Goal: Task Accomplishment & Management: Manage account settings

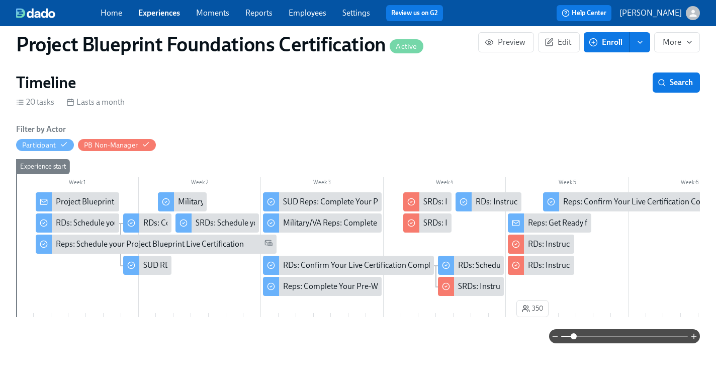
scroll to position [114, 0]
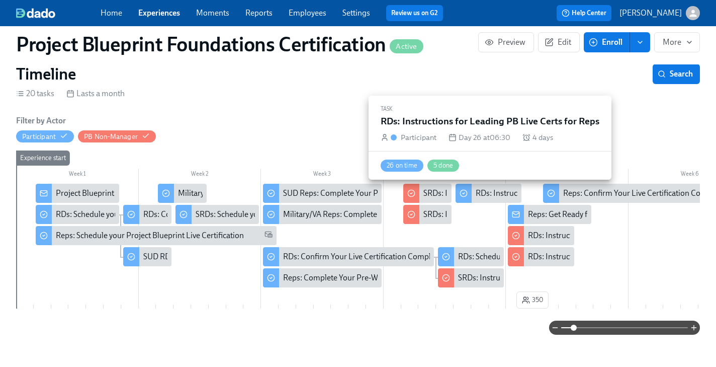
click at [486, 196] on div "RDs: Instructions for Leading PB Live Certs for Reps" at bounding box center [564, 193] width 177 height 11
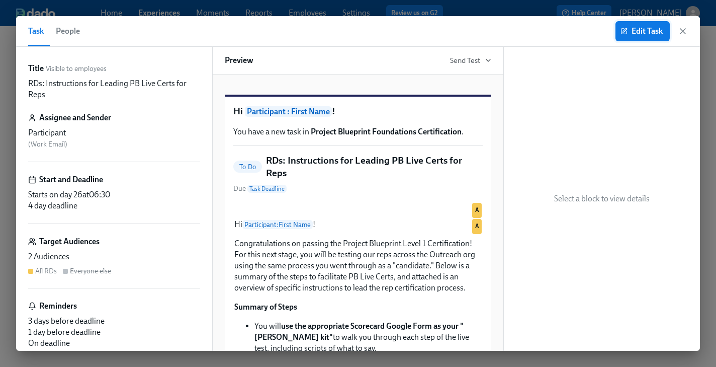
click at [649, 28] on span "Edit Task" at bounding box center [642, 31] width 40 height 10
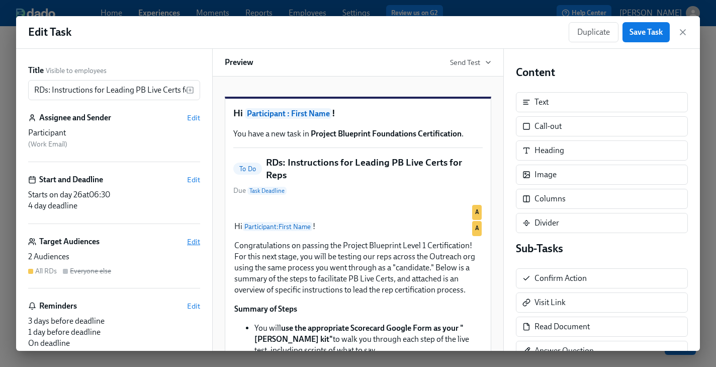
click at [195, 241] on span "Edit" at bounding box center [193, 241] width 13 height 10
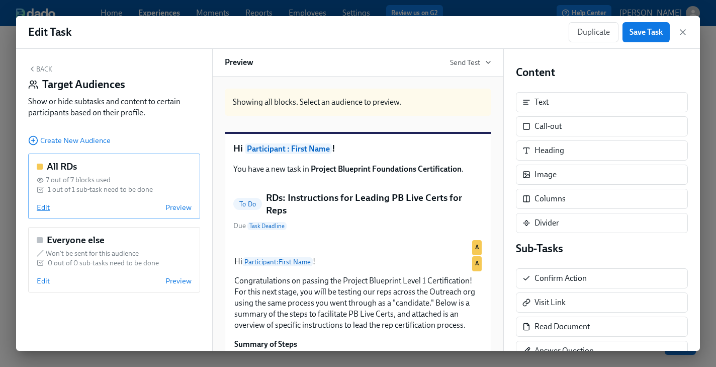
click at [43, 210] on span "Edit" at bounding box center [43, 207] width 13 height 10
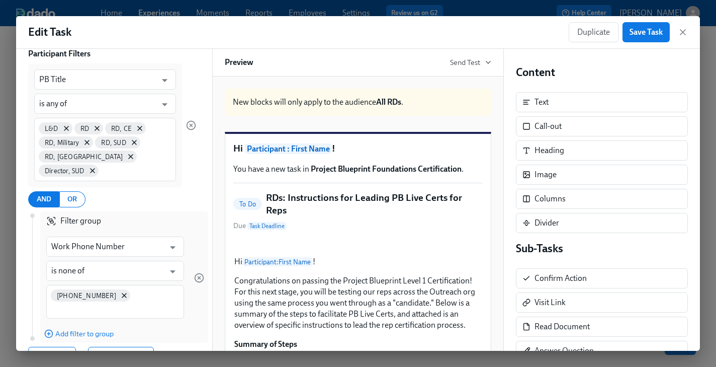
scroll to position [137, 0]
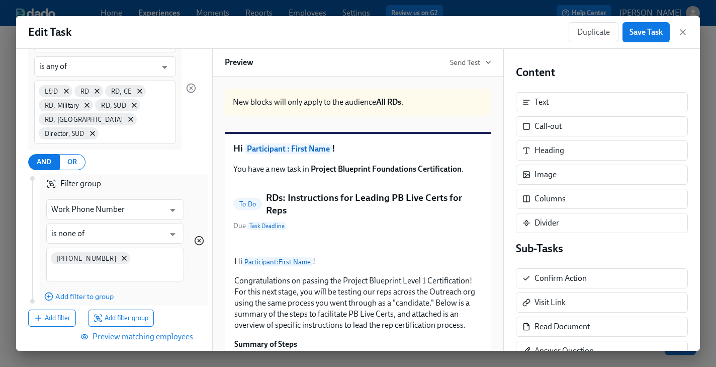
click at [200, 235] on icon "button" at bounding box center [199, 240] width 10 height 10
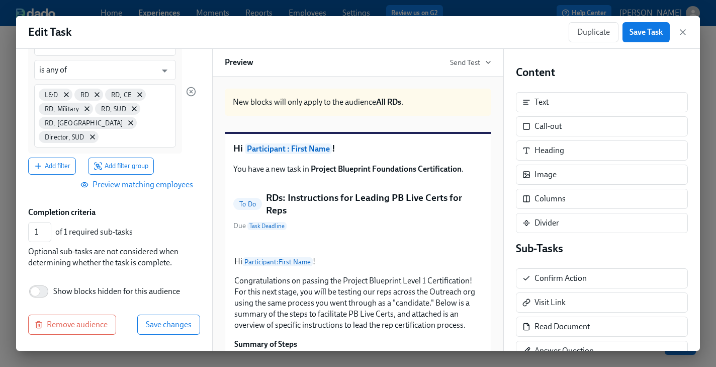
scroll to position [132, 0]
click at [150, 188] on span "Preview matching employees" at bounding box center [137, 186] width 111 height 10
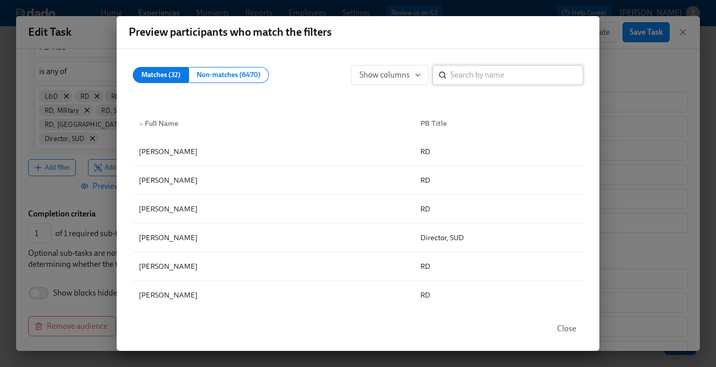
click at [482, 70] on input "search" at bounding box center [516, 75] width 133 height 20
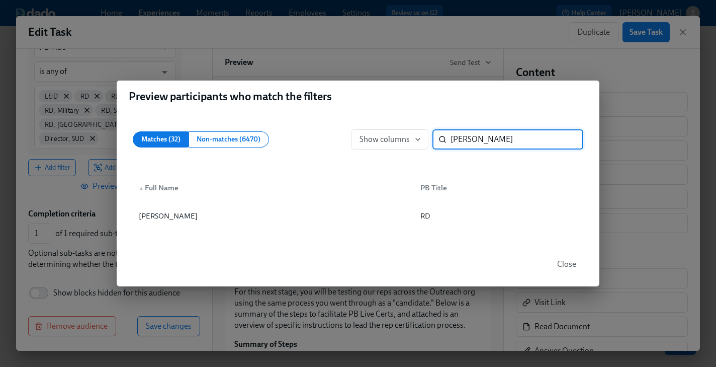
type input "[PERSON_NAME]"
click at [569, 266] on span "Close" at bounding box center [566, 264] width 19 height 10
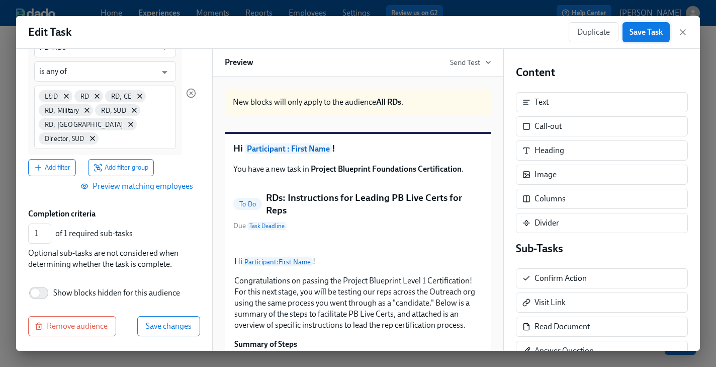
click at [636, 33] on span "Save Task" at bounding box center [645, 32] width 33 height 10
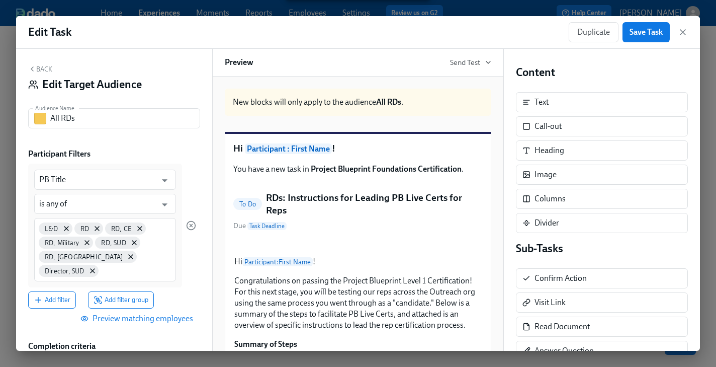
click at [39, 65] on button "Back" at bounding box center [40, 69] width 24 height 8
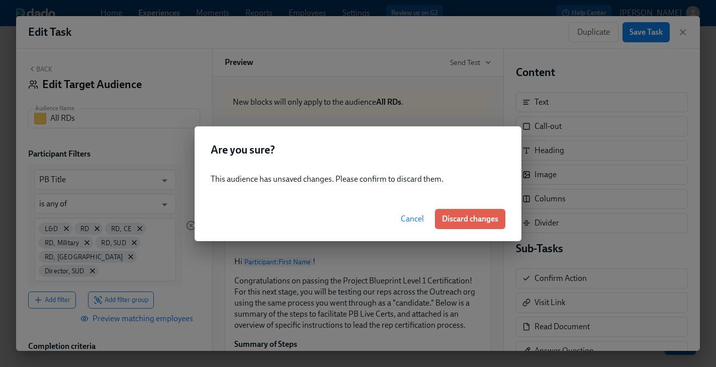
click at [423, 213] on button "Cancel" at bounding box center [412, 219] width 37 height 20
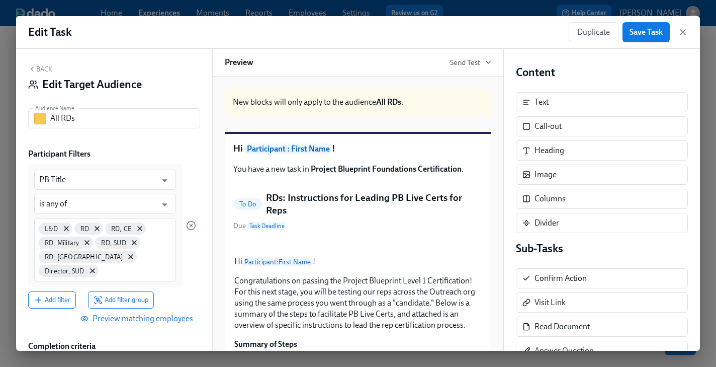
scroll to position [132, 0]
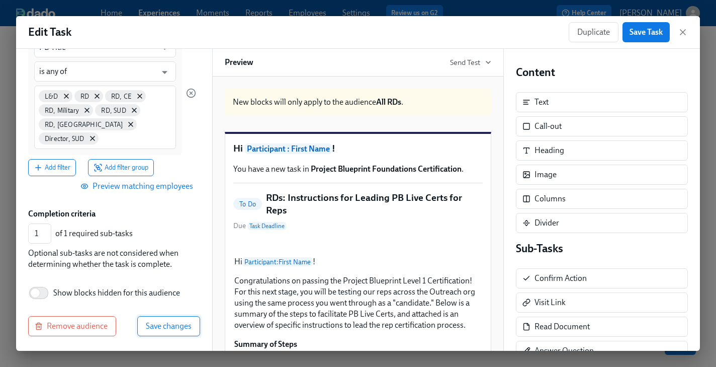
click at [174, 323] on span "Save changes" at bounding box center [169, 326] width 46 height 10
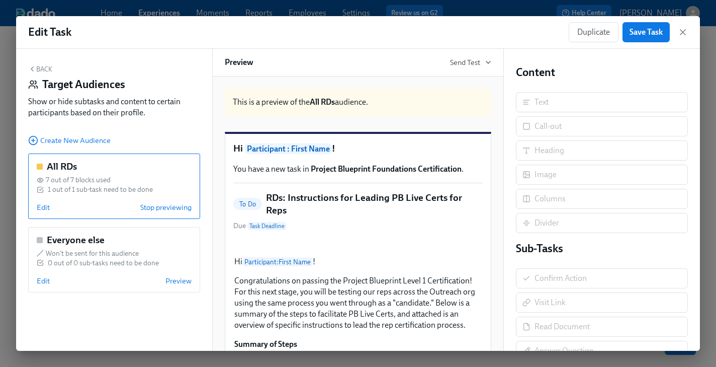
click at [33, 68] on icon "button" at bounding box center [32, 69] width 8 height 8
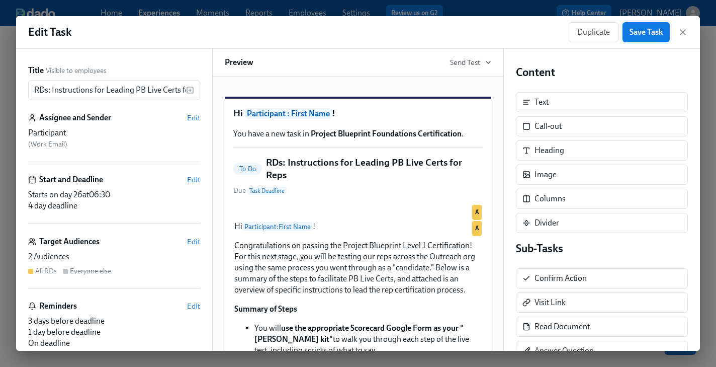
click at [649, 30] on span "Save Task" at bounding box center [645, 32] width 33 height 10
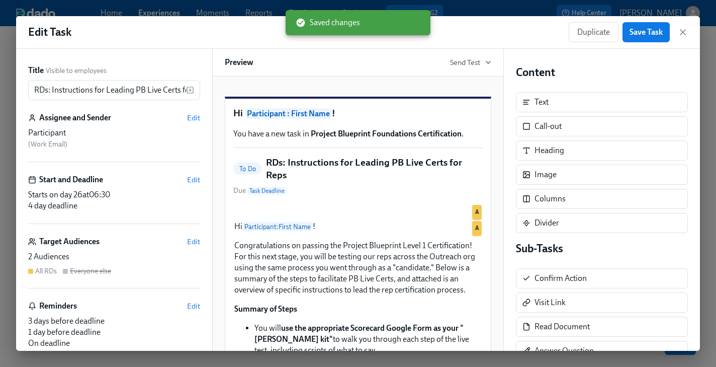
scroll to position [16, 0]
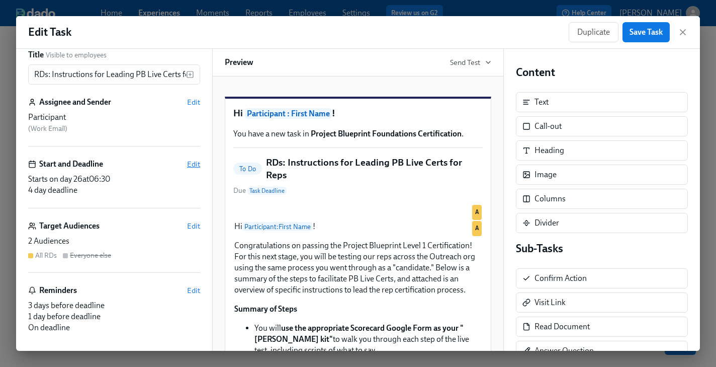
click at [191, 162] on span "Edit" at bounding box center [193, 164] width 13 height 10
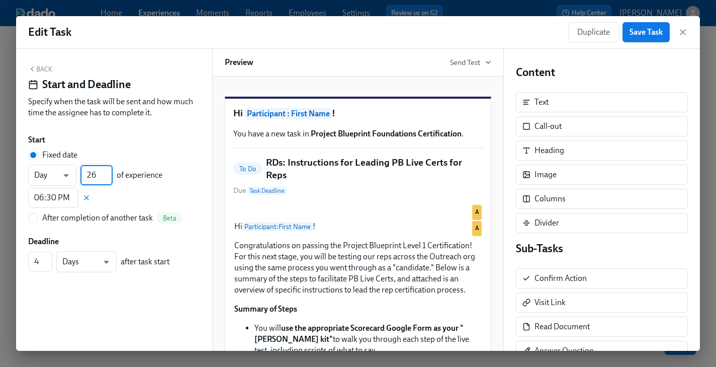
drag, startPoint x: 96, startPoint y: 176, endPoint x: 82, endPoint y: 174, distance: 14.2
click at [84, 176] on input "26" at bounding box center [96, 175] width 32 height 20
type input "50"
click at [174, 293] on div "Back Start and Deadline Specify when the task will be sent and how much time th…" at bounding box center [114, 200] width 196 height 302
click at [633, 29] on span "Save Task" at bounding box center [645, 32] width 33 height 10
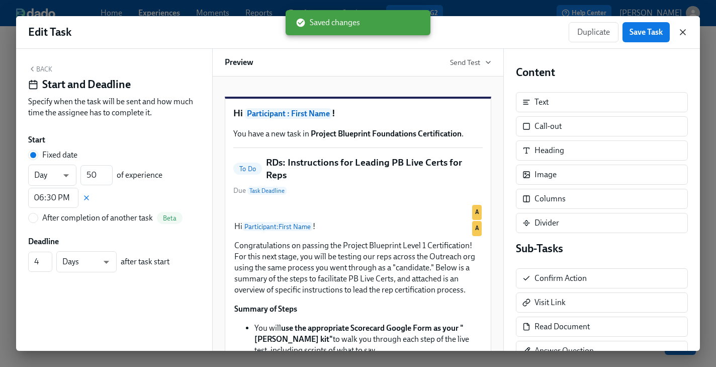
click at [680, 30] on icon "button" at bounding box center [682, 32] width 5 height 5
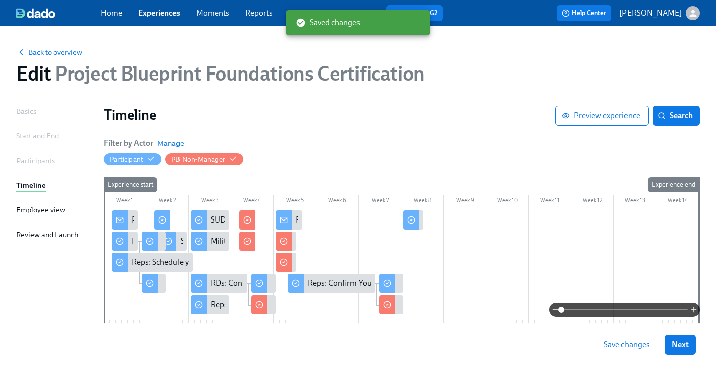
click at [615, 343] on span "Save changes" at bounding box center [627, 344] width 46 height 10
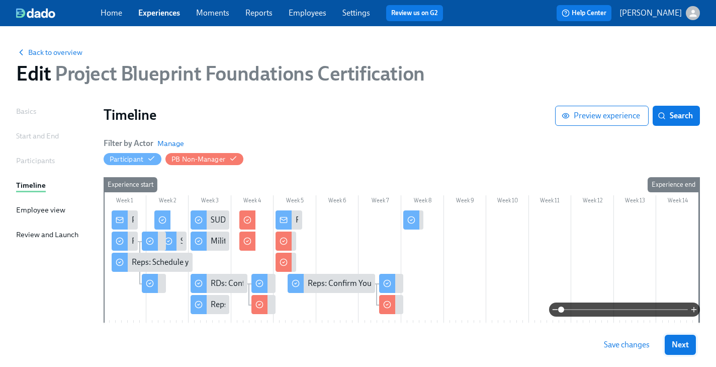
click at [679, 348] on span "Next" at bounding box center [680, 344] width 17 height 10
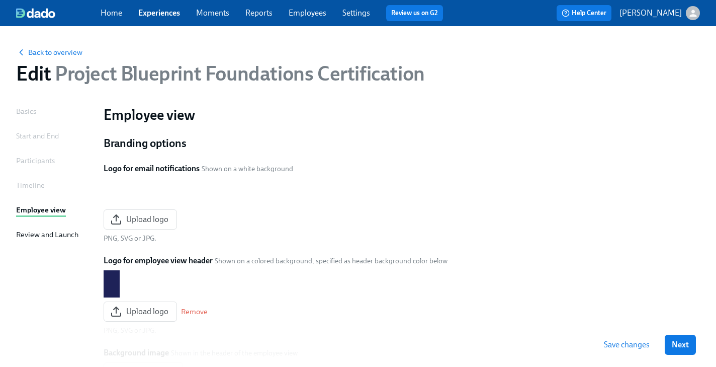
click at [679, 348] on span "Next" at bounding box center [680, 344] width 17 height 10
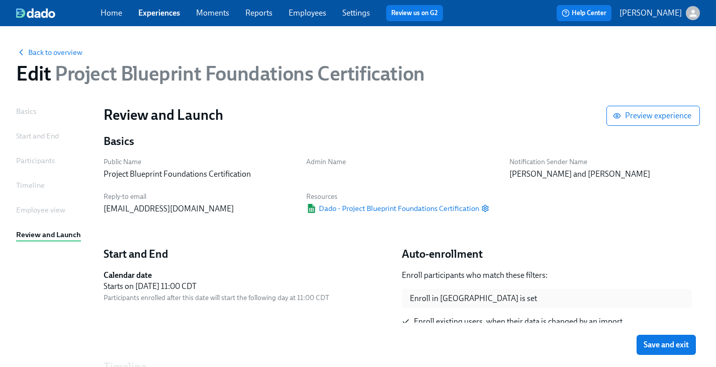
click at [679, 348] on span "Save and exit" at bounding box center [666, 344] width 45 height 10
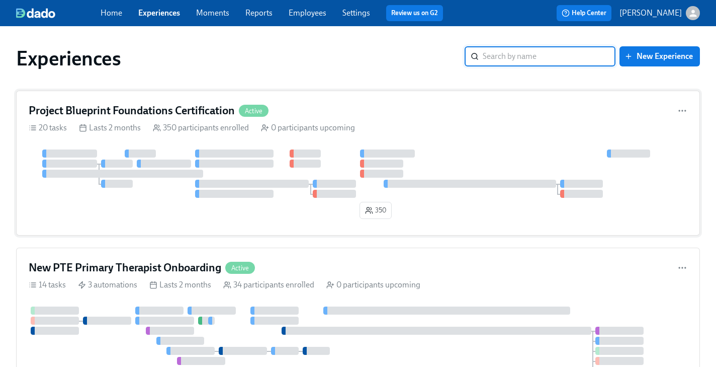
click at [155, 136] on div "Project Blueprint Foundations Certification Active 20 tasks Lasts 2 months 350 …" at bounding box center [358, 162] width 684 height 145
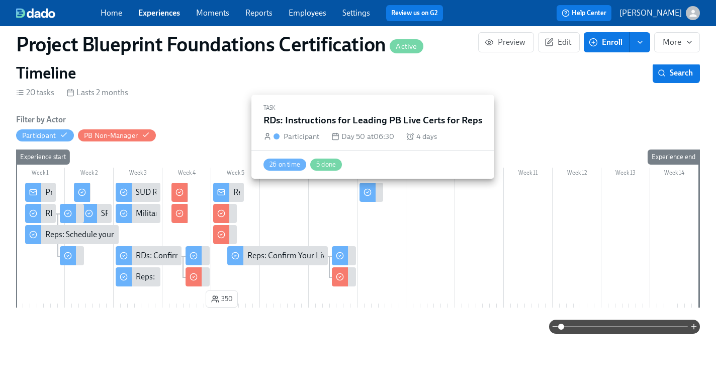
scroll to position [0, 1850]
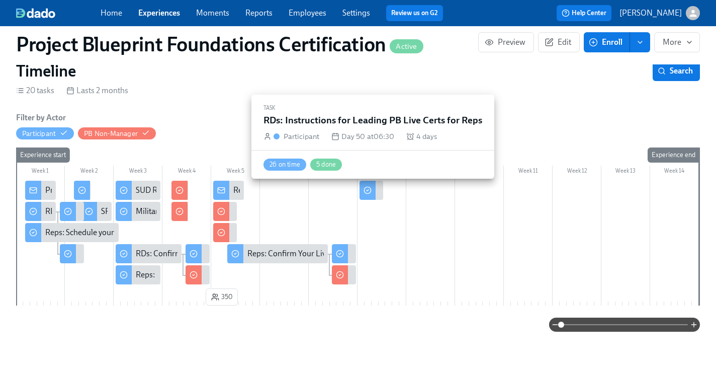
click at [371, 192] on circle at bounding box center [367, 190] width 7 height 7
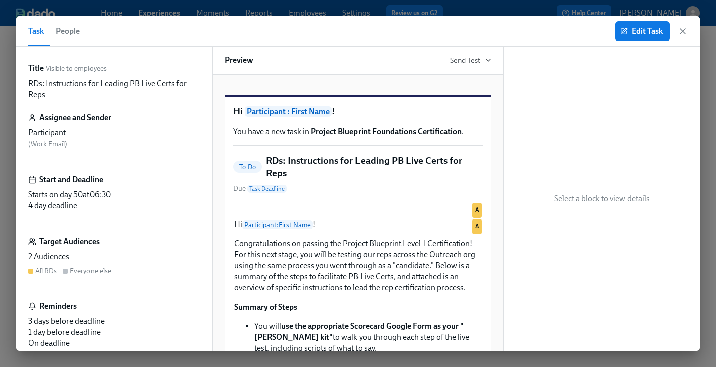
click at [58, 30] on span "People" at bounding box center [68, 31] width 24 height 14
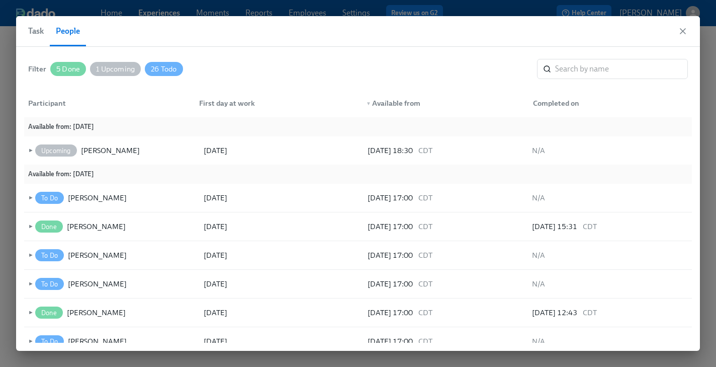
scroll to position [0, 2009]
click at [679, 35] on icon "button" at bounding box center [683, 31] width 10 height 10
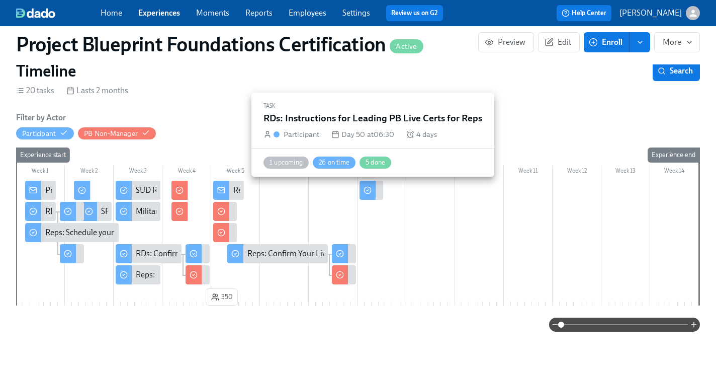
click at [377, 189] on div "RDs: Instructions for Leading PB Live Certs for Reps" at bounding box center [371, 189] width 24 height 19
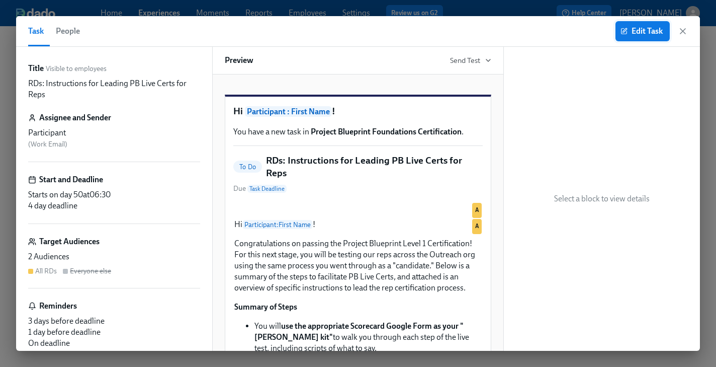
click at [637, 35] on span "Edit Task" at bounding box center [642, 31] width 40 height 10
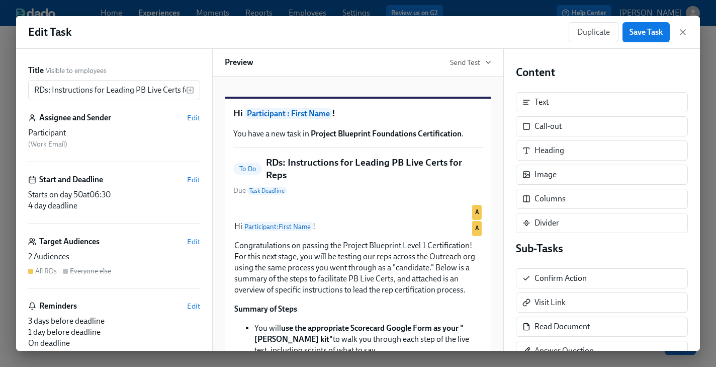
click at [192, 180] on span "Edit" at bounding box center [193, 179] width 13 height 10
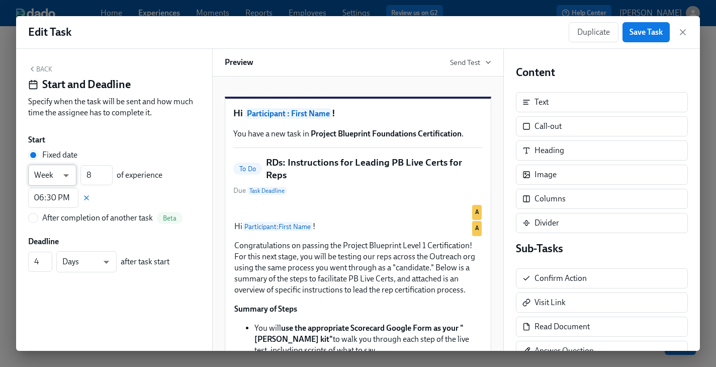
click at [59, 175] on body "Home Experiences Moments Reports Employees Settings Review us on G2 Help Center…" at bounding box center [358, 205] width 716 height 410
click at [52, 160] on li "Day" at bounding box center [52, 158] width 48 height 17
type input "d"
drag, startPoint x: 90, startPoint y: 174, endPoint x: 79, endPoint y: 173, distance: 10.6
click at [79, 173] on div "Day d ​ 8 ​ of experience" at bounding box center [95, 174] width 134 height 21
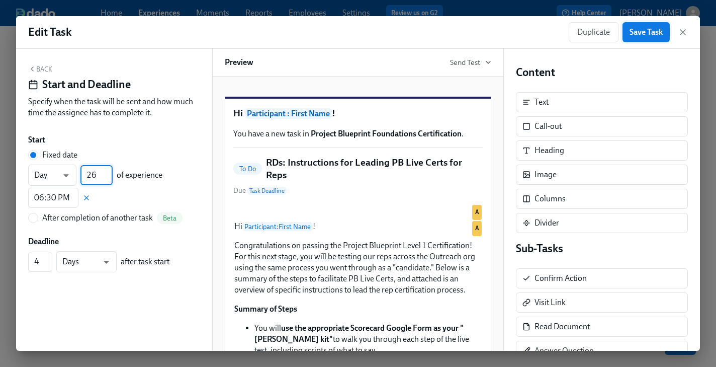
type input "26"
click at [635, 39] on button "Save Task" at bounding box center [645, 32] width 47 height 20
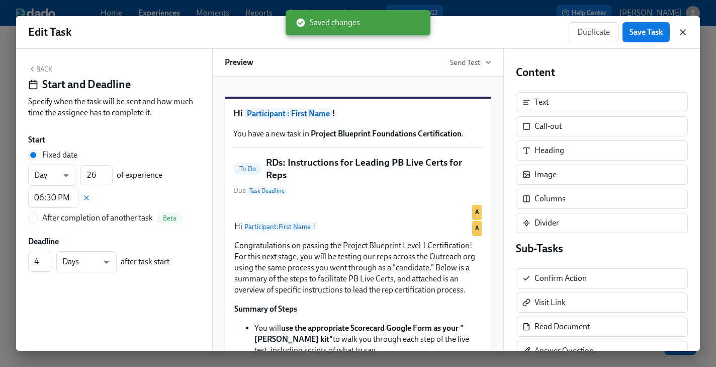
click at [683, 29] on icon "button" at bounding box center [683, 32] width 10 height 10
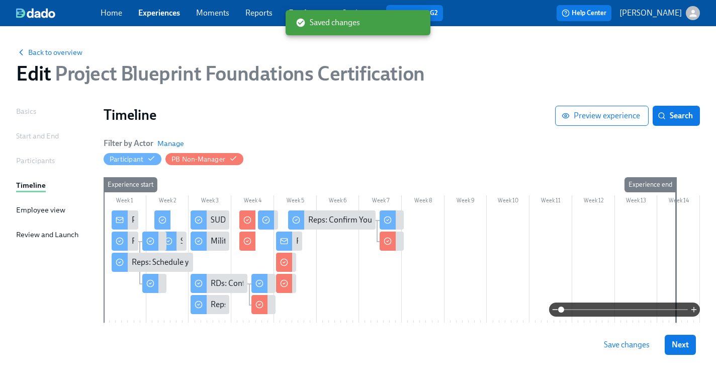
click at [638, 345] on span "Save changes" at bounding box center [627, 344] width 46 height 10
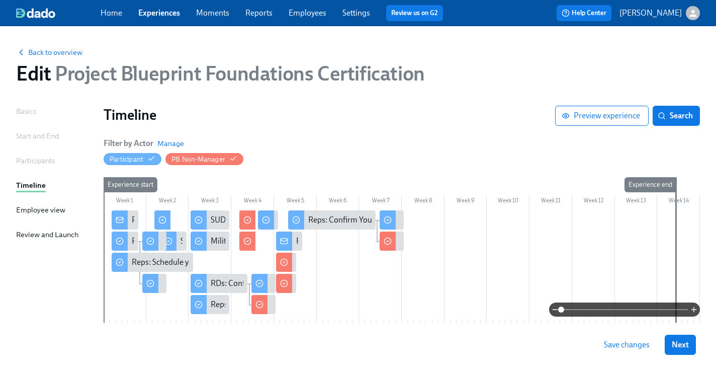
click at [632, 343] on span "Save changes" at bounding box center [627, 344] width 46 height 10
click at [682, 344] on span "Next" at bounding box center [680, 344] width 17 height 10
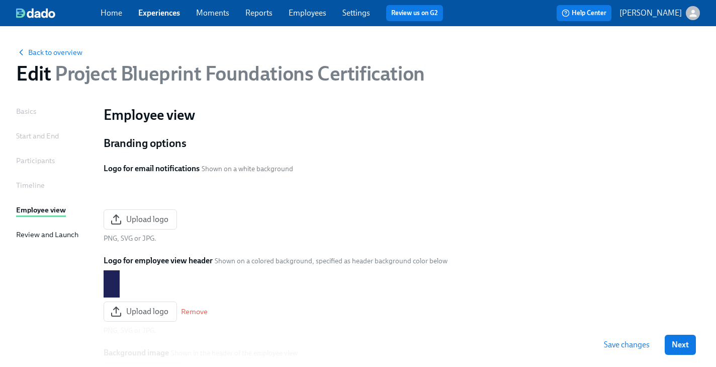
click at [682, 344] on span "Next" at bounding box center [680, 344] width 17 height 10
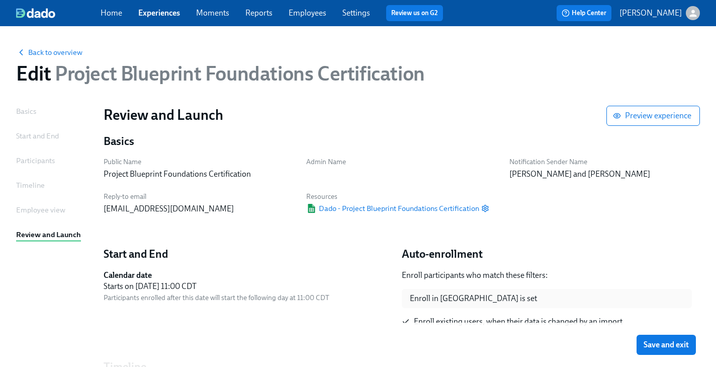
click at [682, 344] on span "Save and exit" at bounding box center [666, 344] width 45 height 10
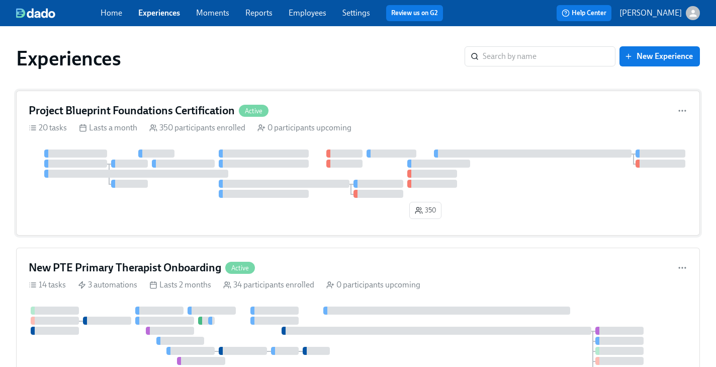
click at [466, 147] on div "Project Blueprint Foundations Certification Active 20 tasks Lasts a month 350 p…" at bounding box center [358, 162] width 684 height 145
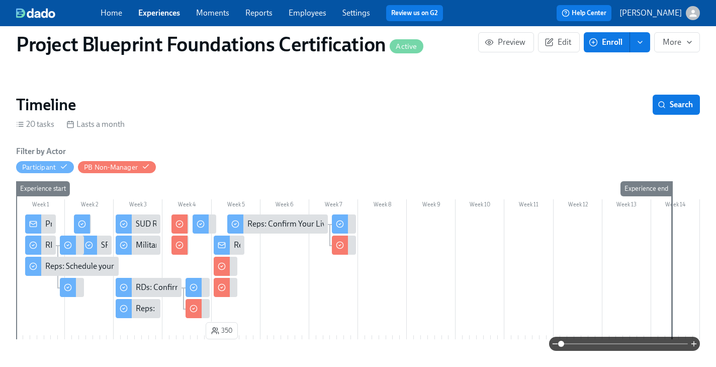
scroll to position [0, 2009]
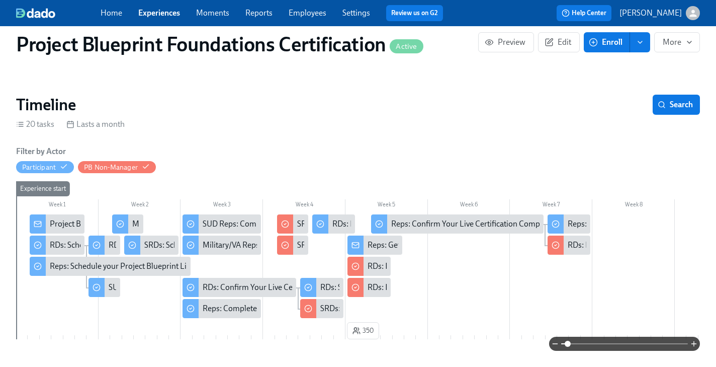
drag, startPoint x: 560, startPoint y: 342, endPoint x: 567, endPoint y: 342, distance: 7.1
click at [569, 343] on span at bounding box center [568, 343] width 6 height 6
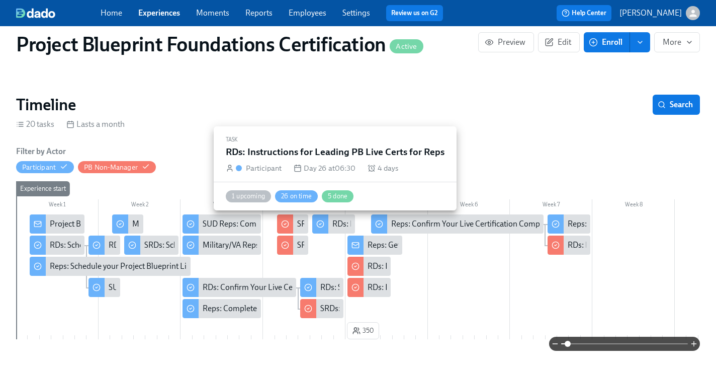
click at [339, 222] on div "RDs: Instructions for Leading PB Live Certs for Reps" at bounding box center [420, 223] width 177 height 11
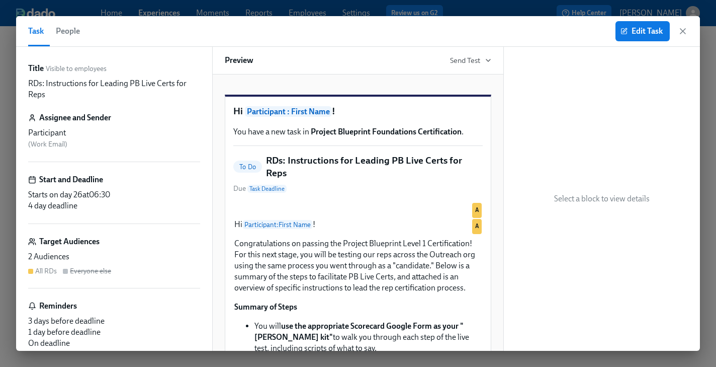
click at [65, 31] on span "People" at bounding box center [68, 31] width 24 height 14
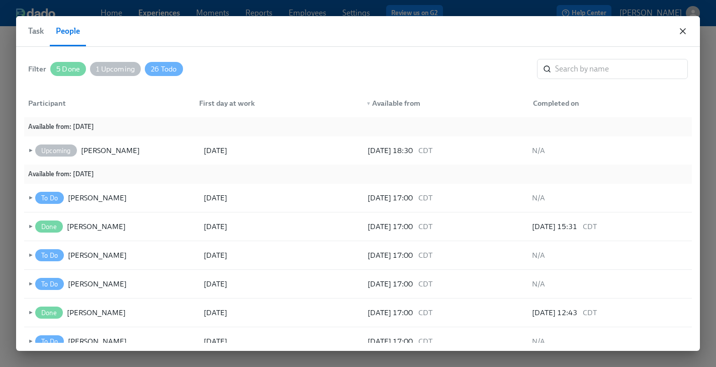
click at [682, 29] on icon "button" at bounding box center [683, 31] width 10 height 10
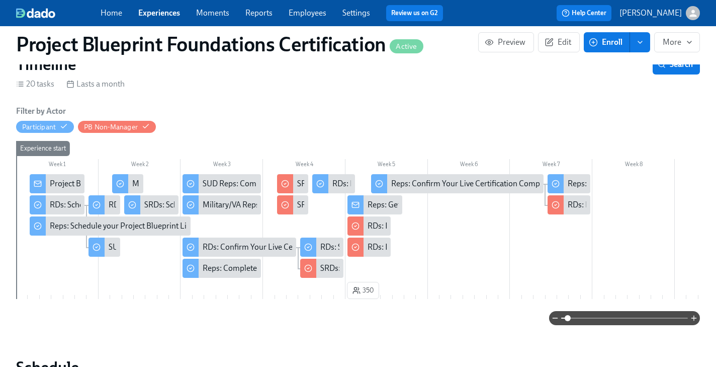
scroll to position [124, 0]
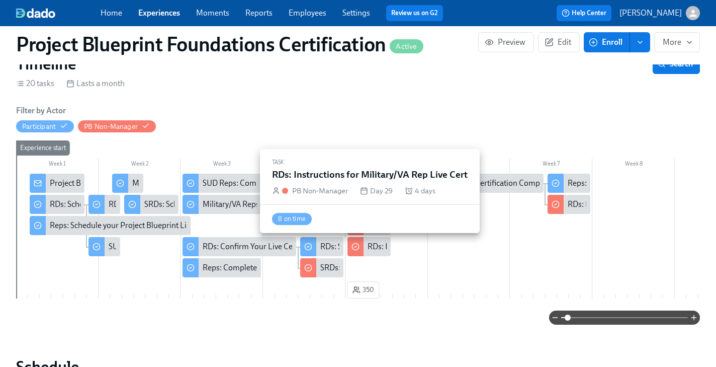
click at [378, 247] on div "RDs: Instructions for Military/VA Rep Live Cert" at bounding box center [446, 246] width 157 height 11
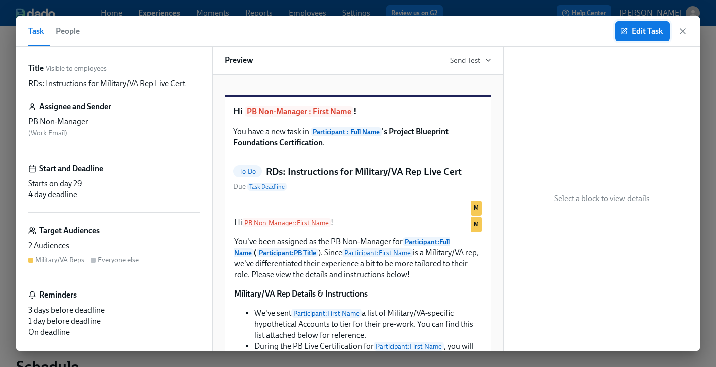
click at [621, 32] on icon "button" at bounding box center [623, 31] width 7 height 7
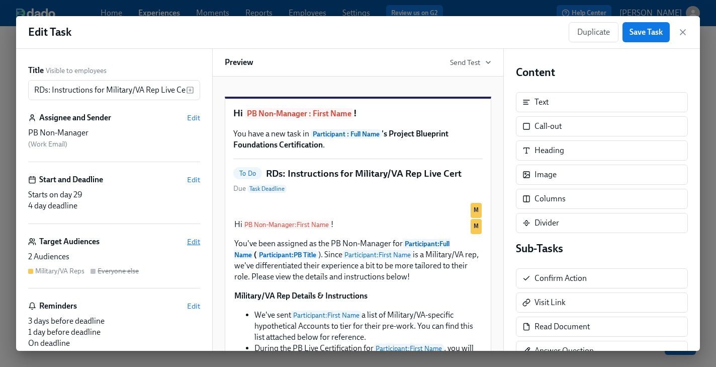
click at [192, 238] on span "Edit" at bounding box center [193, 241] width 13 height 10
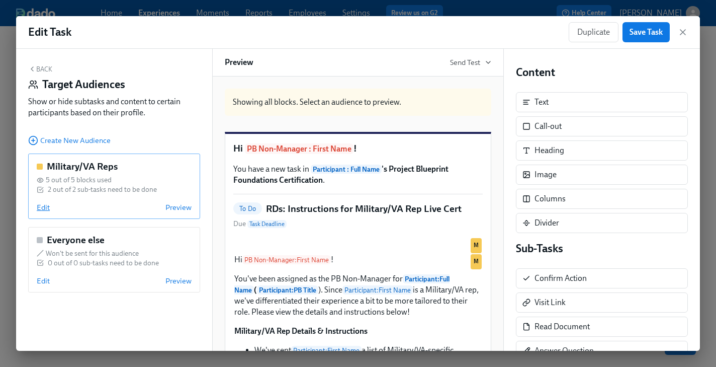
click at [41, 208] on span "Edit" at bounding box center [43, 207] width 13 height 10
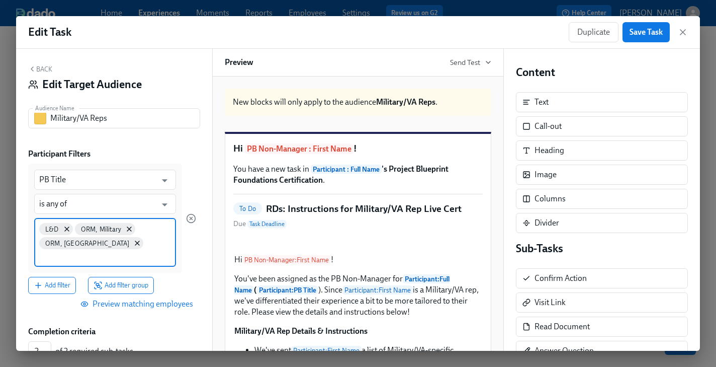
click at [125, 251] on input at bounding box center [105, 256] width 132 height 11
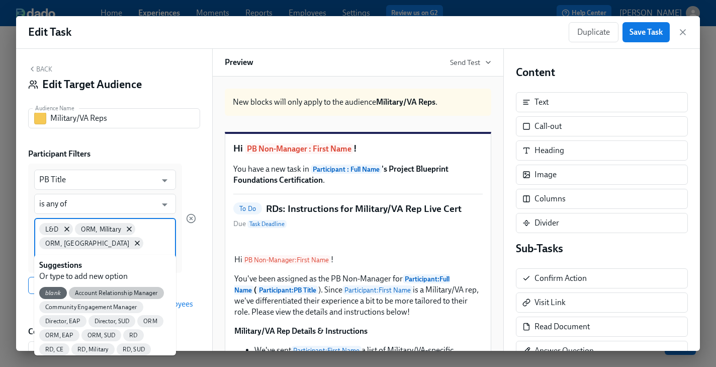
scroll to position [47, 0]
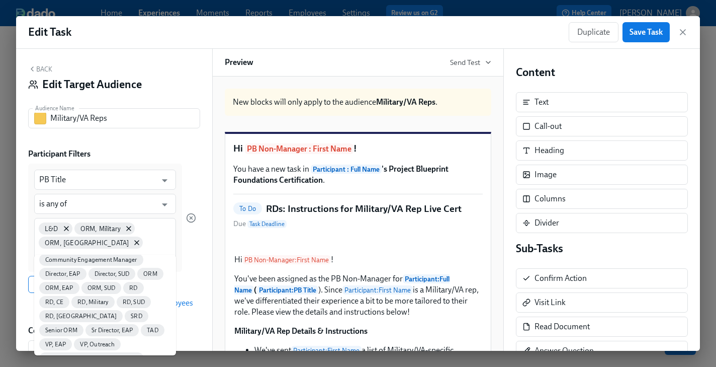
click at [187, 276] on div "Add filter Add filter group" at bounding box center [112, 284] width 168 height 17
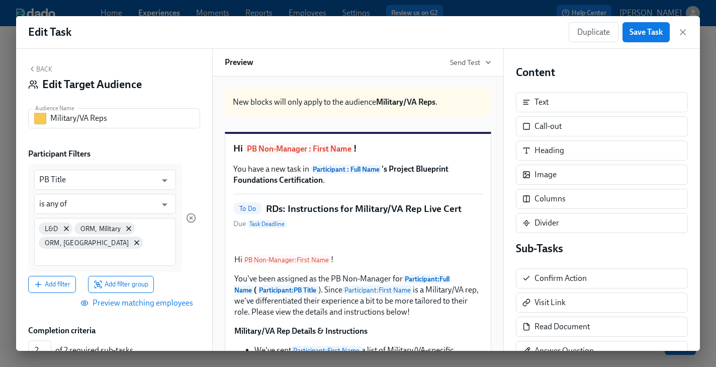
click at [174, 298] on span "Preview matching employees" at bounding box center [137, 303] width 111 height 10
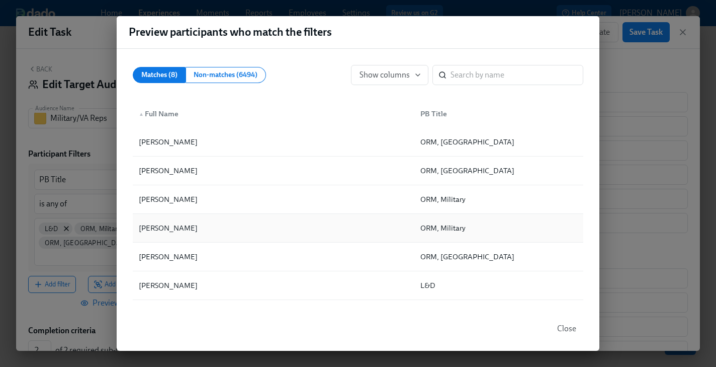
scroll to position [0, 0]
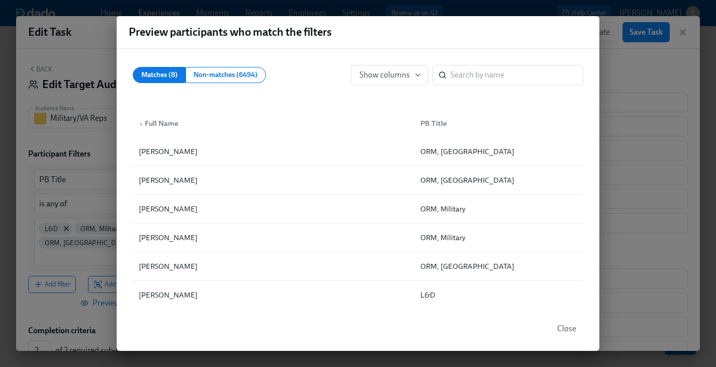
click at [612, 74] on div "Preview participants who match the filters Matches (8) Non-matches (6494) Show …" at bounding box center [358, 183] width 716 height 367
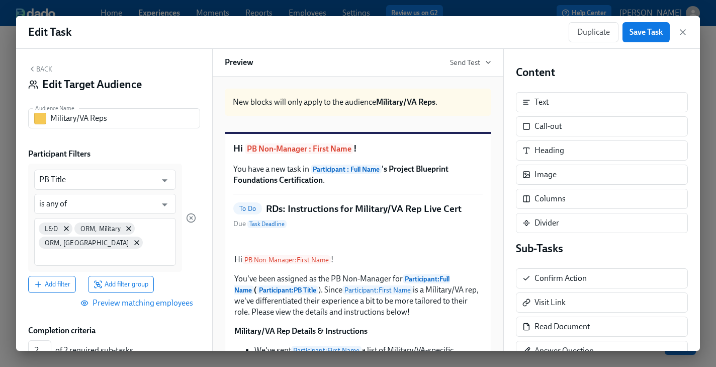
click at [49, 69] on button "Back" at bounding box center [40, 69] width 24 height 8
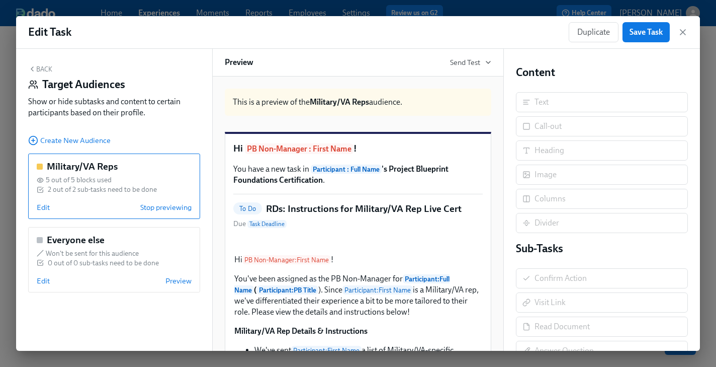
click at [44, 68] on button "Back" at bounding box center [40, 69] width 24 height 8
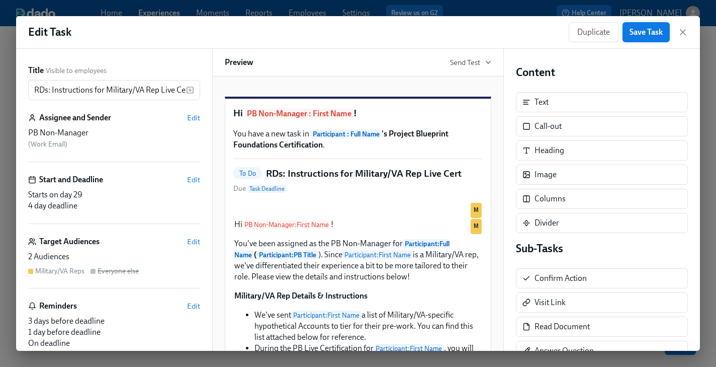
click at [648, 32] on span "Save Task" at bounding box center [645, 32] width 33 height 10
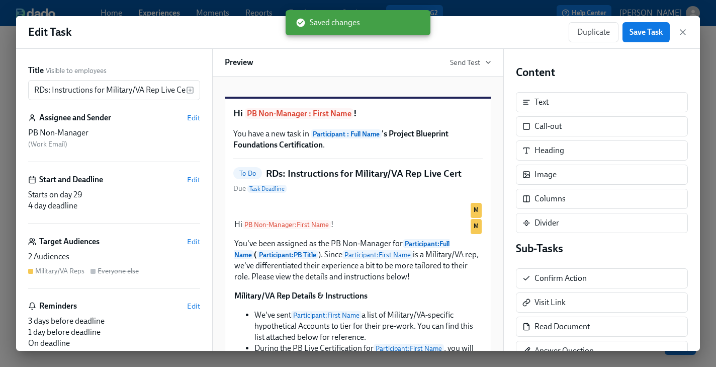
drag, startPoint x: 683, startPoint y: 29, endPoint x: 668, endPoint y: 135, distance: 107.6
click at [683, 29] on icon "button" at bounding box center [683, 32] width 10 height 10
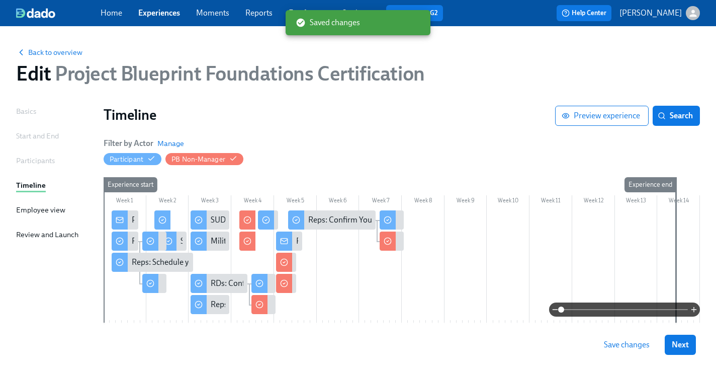
drag, startPoint x: 621, startPoint y: 346, endPoint x: 540, endPoint y: 316, distance: 85.7
click at [620, 345] on span "Save changes" at bounding box center [627, 344] width 46 height 10
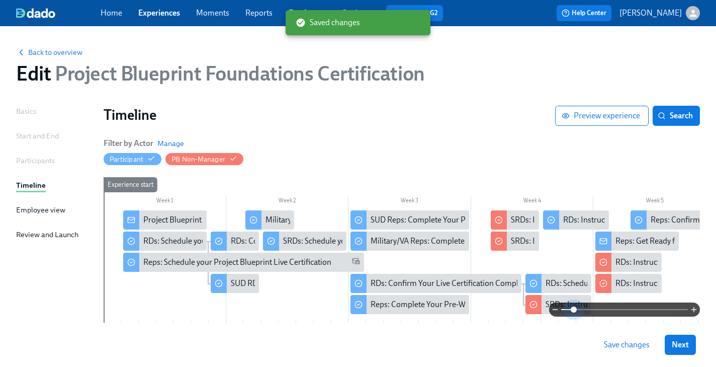
drag, startPoint x: 563, startPoint y: 310, endPoint x: 588, endPoint y: 305, distance: 25.7
click at [575, 311] on span at bounding box center [574, 309] width 6 height 6
click at [624, 263] on div "RDs: Instructions for SUD Rep Live Cert" at bounding box center [682, 261] width 134 height 11
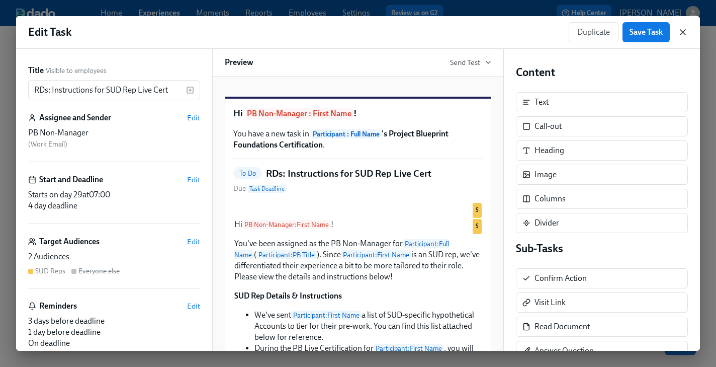
click at [686, 28] on icon "button" at bounding box center [683, 32] width 10 height 10
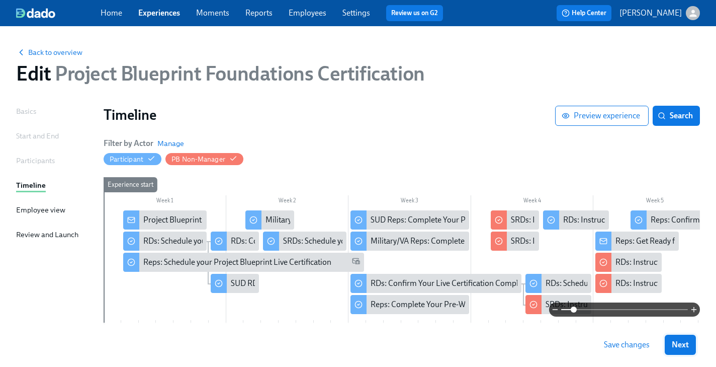
click at [680, 341] on span "Next" at bounding box center [680, 344] width 17 height 10
click at [680, 341] on div "Saving..." at bounding box center [666, 344] width 59 height 20
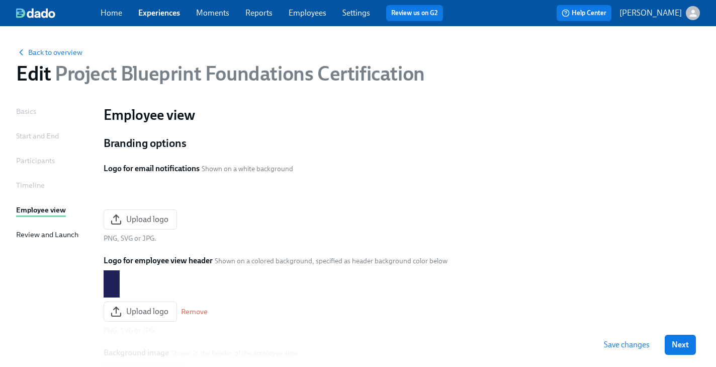
click at [680, 341] on span "Next" at bounding box center [680, 344] width 17 height 10
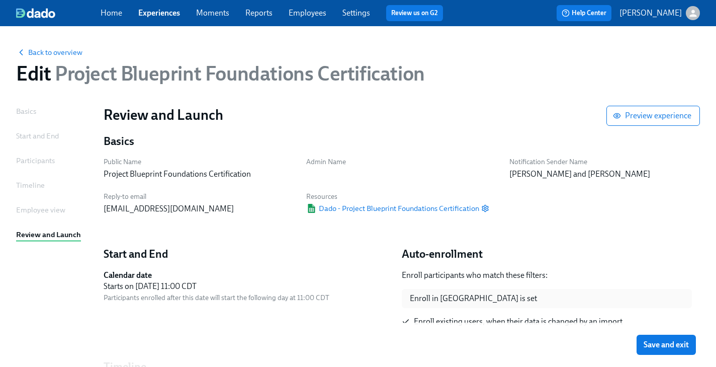
click at [680, 341] on span "Save and exit" at bounding box center [666, 344] width 45 height 10
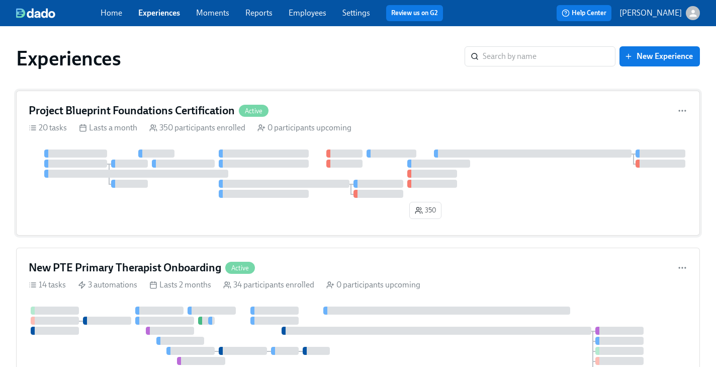
click at [122, 122] on div "Project Blueprint Foundations Certification Active 20 tasks Lasts a month 350 p…" at bounding box center [358, 162] width 684 height 145
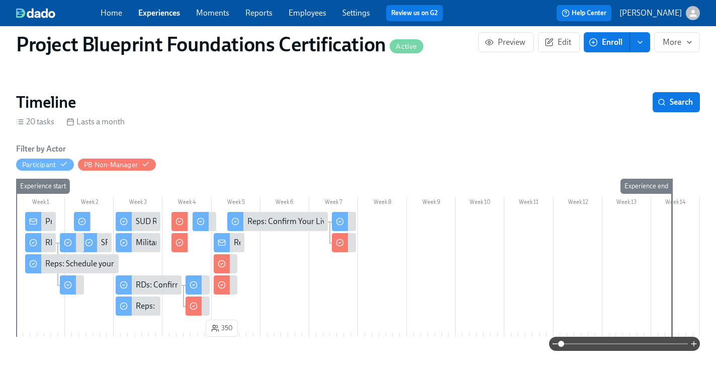
scroll to position [83, 0]
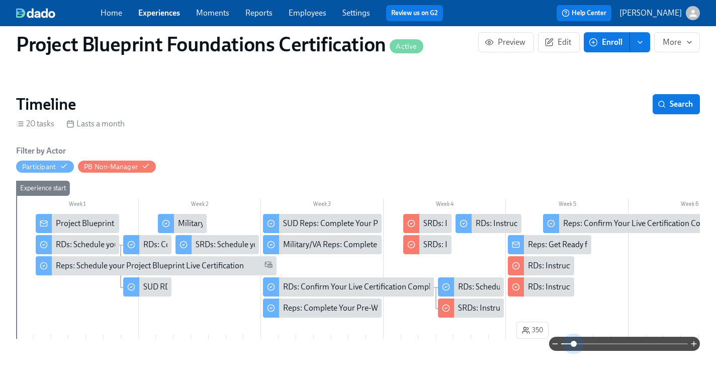
drag, startPoint x: 562, startPoint y: 346, endPoint x: 575, endPoint y: 332, distance: 18.8
click at [574, 346] on span at bounding box center [574, 343] width 6 height 6
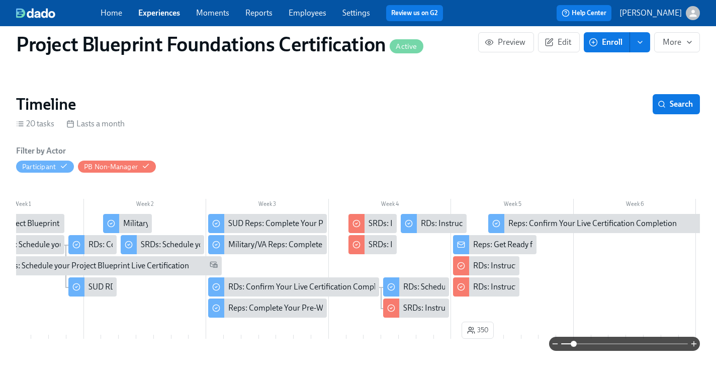
scroll to position [0, 55]
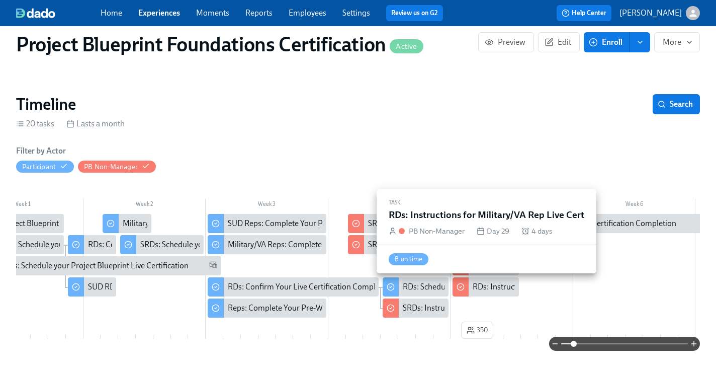
click at [483, 285] on div "RDs: Instructions for Military/VA Rep Live Cert" at bounding box center [551, 286] width 157 height 11
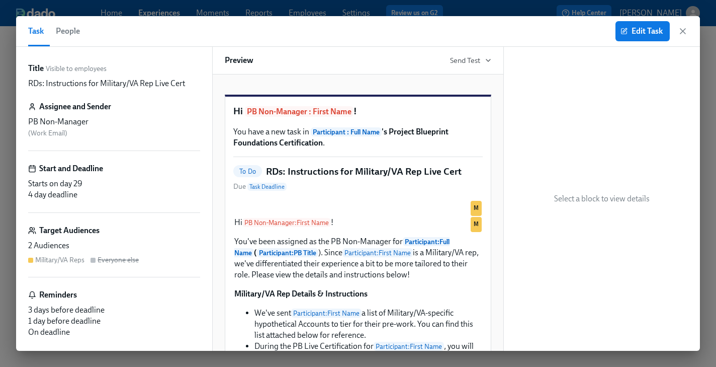
click at [78, 32] on span "People" at bounding box center [68, 31] width 24 height 14
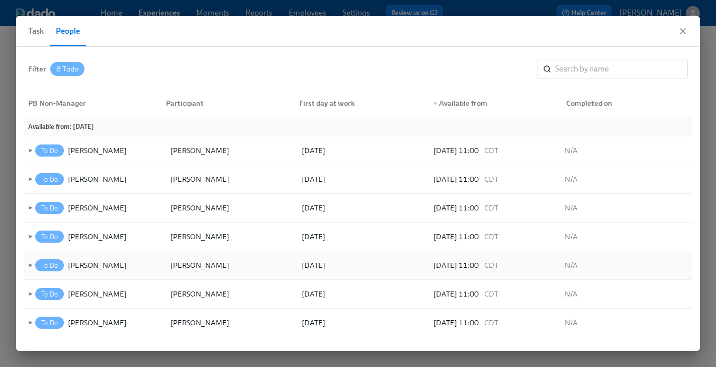
scroll to position [23, 0]
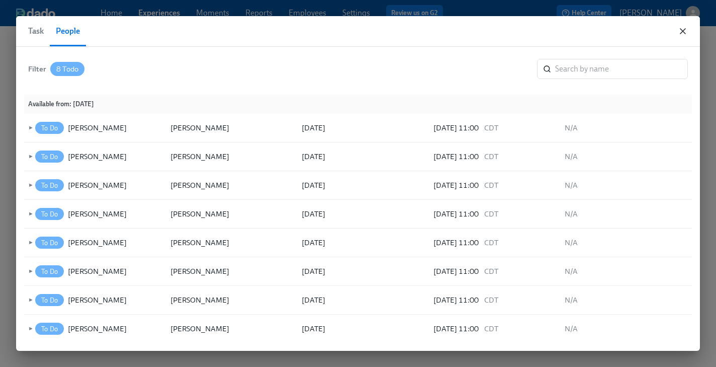
click at [686, 33] on icon "button" at bounding box center [683, 31] width 10 height 10
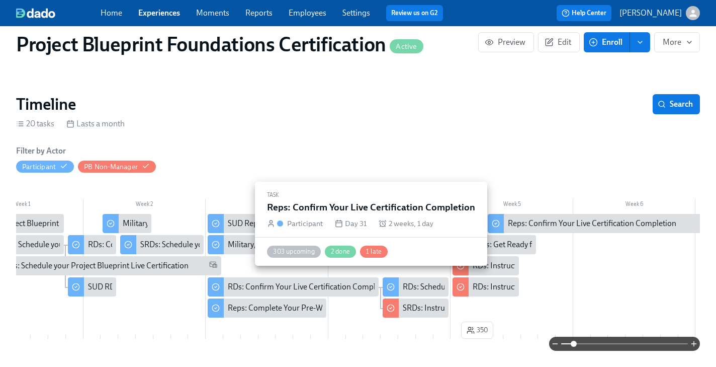
click at [550, 225] on div "Reps: Confirm Your Live Certification Completion" at bounding box center [592, 223] width 168 height 11
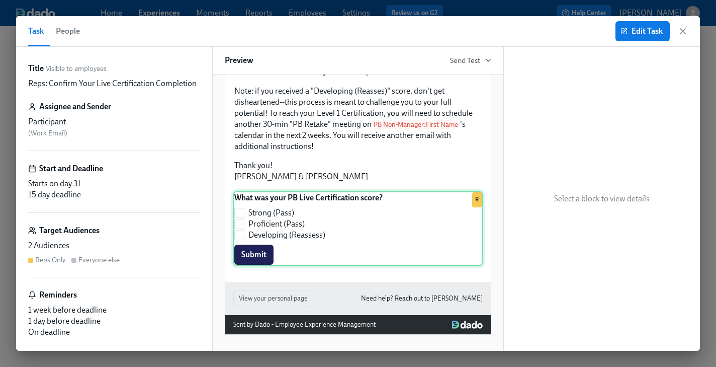
scroll to position [180, 0]
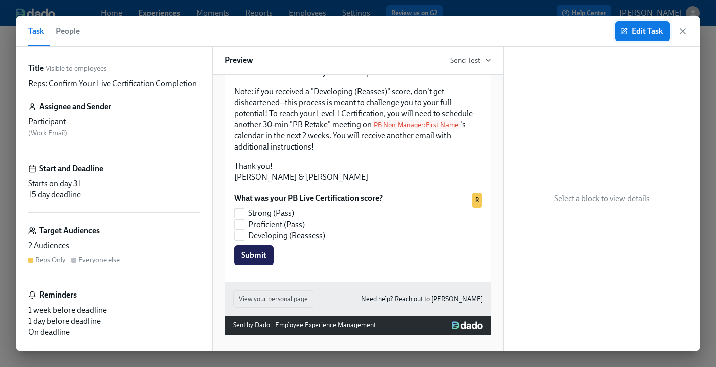
click at [634, 34] on span "Edit Task" at bounding box center [642, 31] width 40 height 10
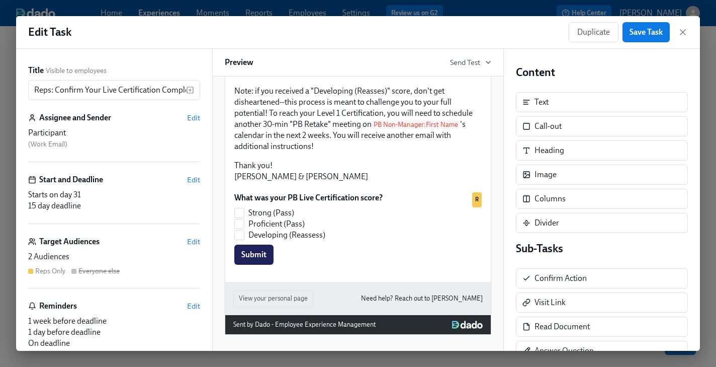
scroll to position [174, 0]
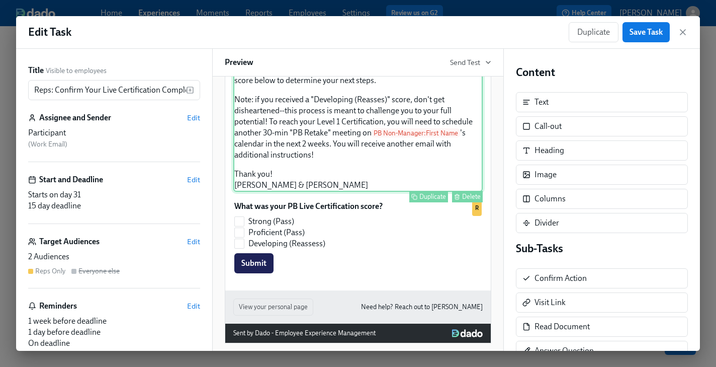
click at [386, 151] on div "Hi Participant : First Name ! Thank you for completing your scheduled Project B…" at bounding box center [357, 112] width 249 height 159
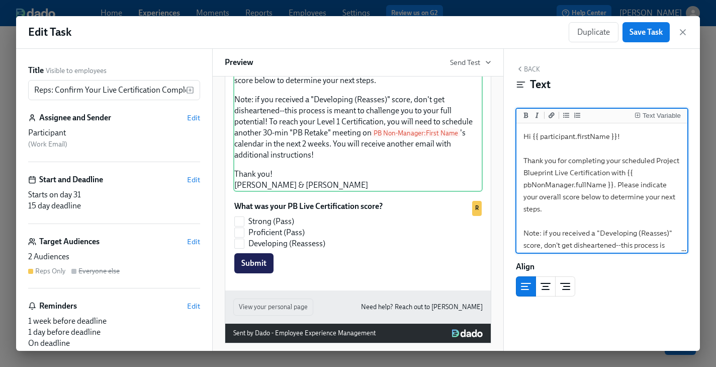
drag, startPoint x: 637, startPoint y: 186, endPoint x: 640, endPoint y: 191, distance: 5.6
click at [637, 186] on textarea "Hi {{ participant.firstName }}! Thank you for completing your scheduled Project…" at bounding box center [601, 244] width 167 height 239
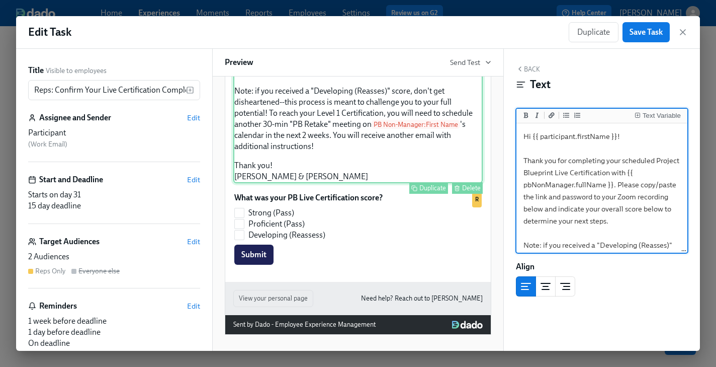
scroll to position [214, 0]
click at [617, 223] on textarea "Hi {{ participant.firstName }}! Thank you for completing your scheduled Project…" at bounding box center [601, 250] width 167 height 251
drag, startPoint x: 640, startPoint y: 187, endPoint x: 670, endPoint y: 200, distance: 32.6
click at [670, 200] on textarea "Hi {{ participant.firstName }}! Thank you for completing your scheduled Project…" at bounding box center [601, 250] width 167 height 251
click at [620, 210] on textarea "Hi {{ participant.firstName }}! Thank you for completing your scheduled Project…" at bounding box center [601, 250] width 167 height 251
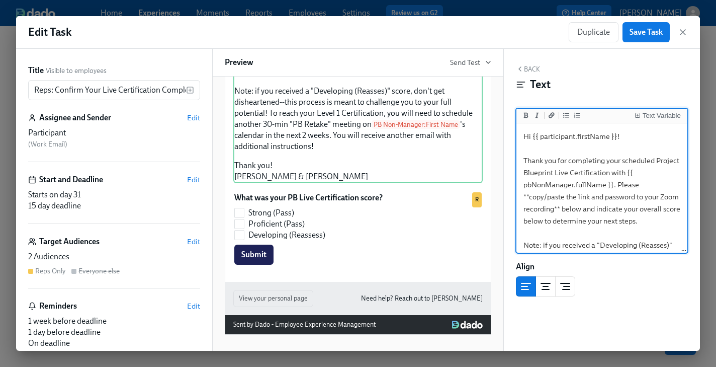
drag, startPoint x: 558, startPoint y: 210, endPoint x: 640, endPoint y: 210, distance: 82.5
click at [640, 210] on textarea "Hi {{ participant.firstName }}! Thank you for completing your scheduled Project…" at bounding box center [601, 250] width 167 height 251
click at [422, 127] on div "Hi Participant : First Name ! Thank you for completing your scheduled Project B…" at bounding box center [357, 98] width 249 height 170
type textarea "Hi {{ participant.firstName }}! Thank you for completing your scheduled Project…"
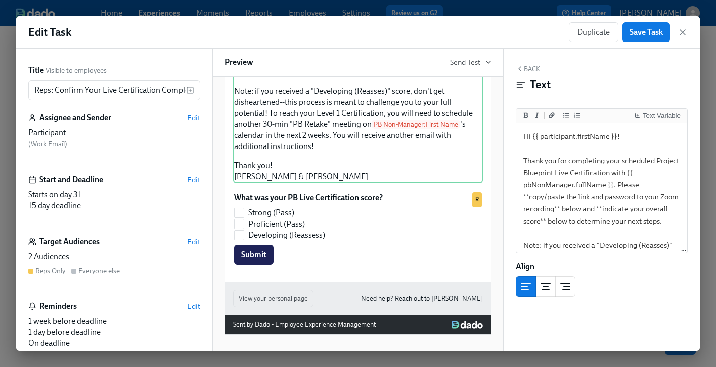
click at [529, 65] on button "Back" at bounding box center [528, 69] width 24 height 8
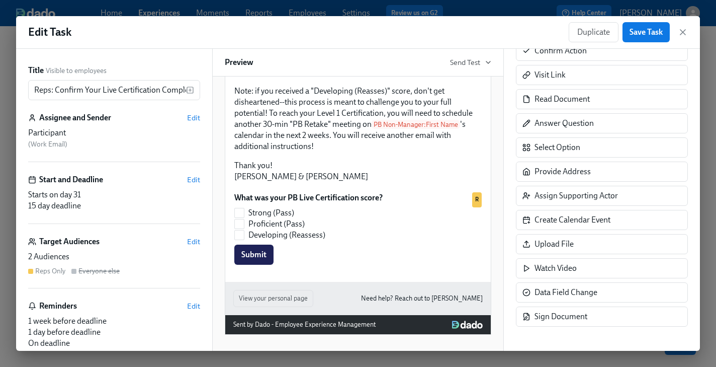
scroll to position [15, 0]
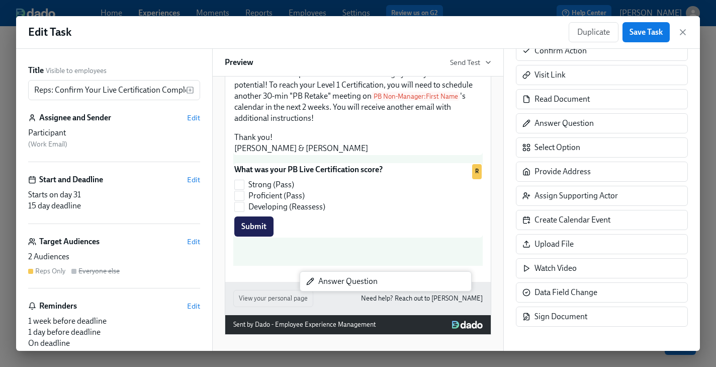
drag, startPoint x: 573, startPoint y: 126, endPoint x: 354, endPoint y: 284, distance: 269.7
click at [354, 284] on div "Title Visible to employees Reps: Confirm Your Live Certification Completion ​ A…" at bounding box center [358, 200] width 684 height 302
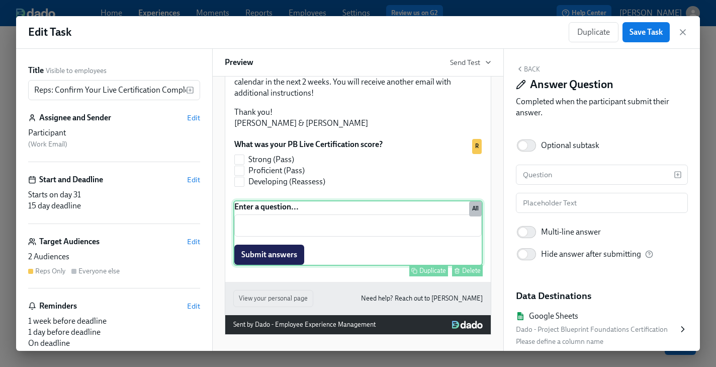
click at [316, 265] on div "Enter a question... ​ Submit answers Duplicate Delete All" at bounding box center [357, 232] width 249 height 65
click at [317, 265] on div "Enter a question... ​ Submit answers Duplicate Delete All" at bounding box center [357, 232] width 249 height 65
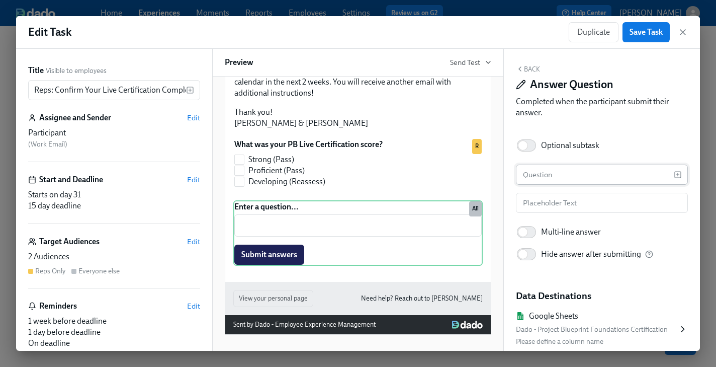
click at [568, 172] on input "text" at bounding box center [595, 174] width 158 height 20
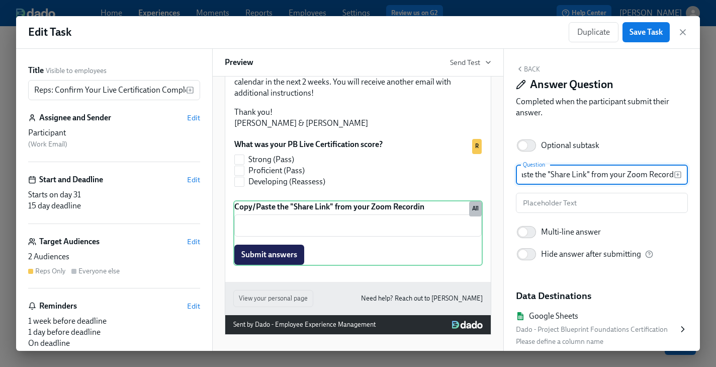
scroll to position [0, 37]
click at [616, 174] on input "Copy/Paste the "Share Link" from your Zoom Recording" at bounding box center [595, 174] width 158 height 20
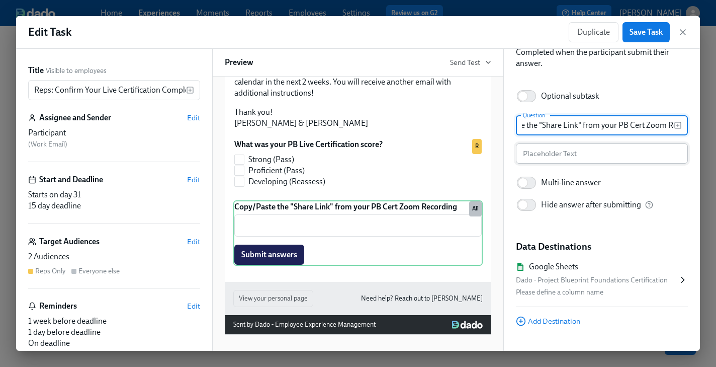
scroll to position [68, 0]
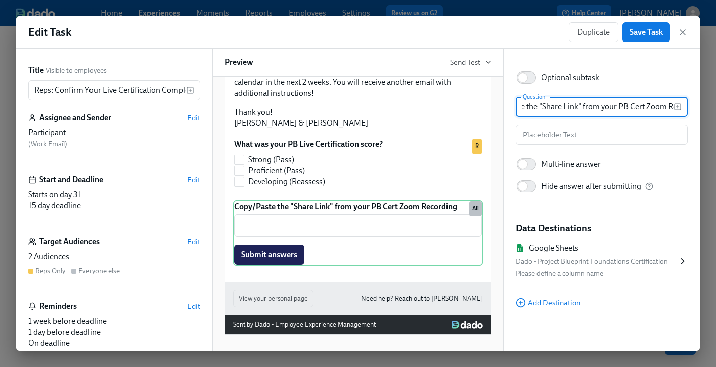
type input "Copy/Paste the "Share Link" from your PB Cert Zoom Recording"
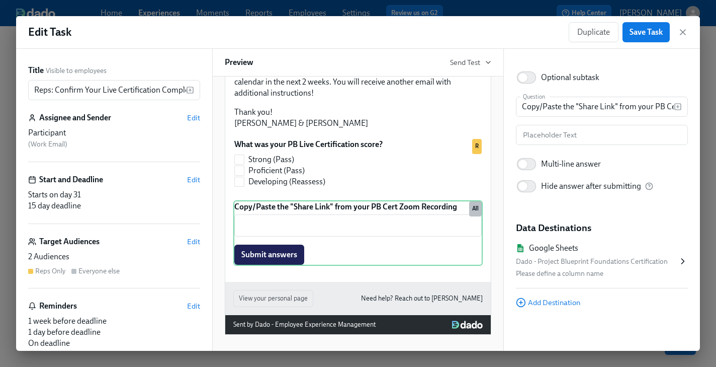
click at [600, 277] on div "Please define a column name" at bounding box center [597, 273] width 162 height 12
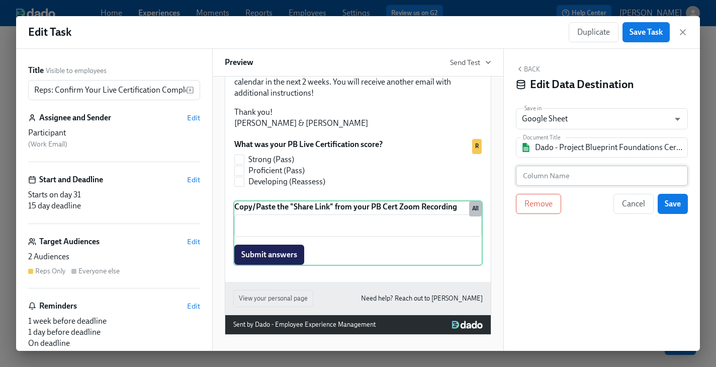
click at [536, 182] on input "text" at bounding box center [602, 175] width 172 height 20
type input "Zoom Recording"
click at [669, 207] on span "Save" at bounding box center [673, 204] width 16 height 10
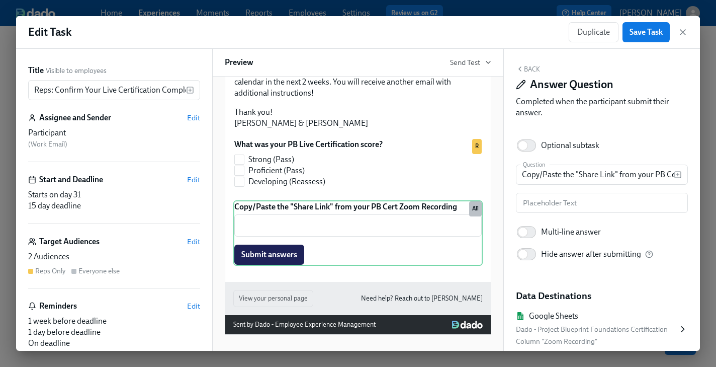
scroll to position [9, 0]
click at [529, 69] on button "Back" at bounding box center [528, 69] width 24 height 8
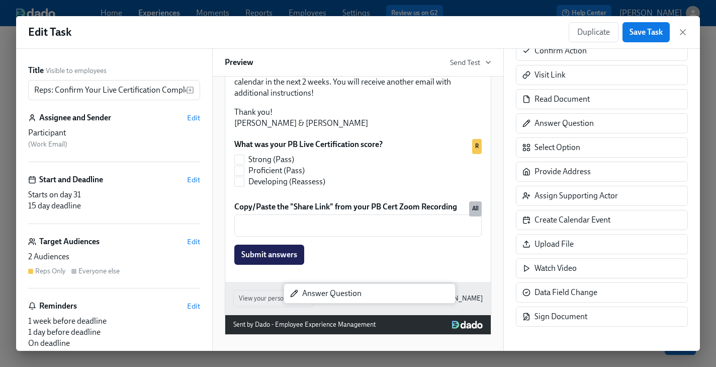
scroll to position [320, 0]
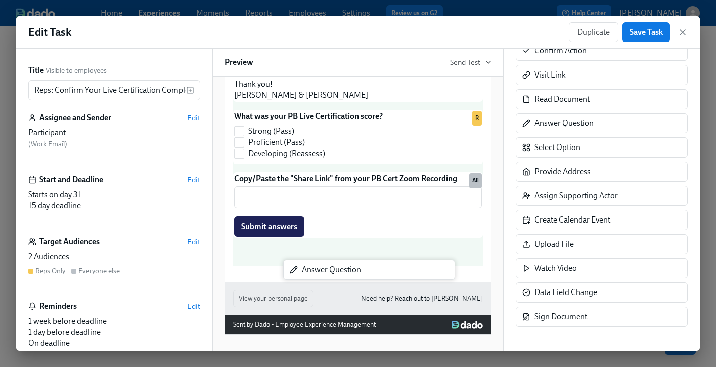
drag, startPoint x: 573, startPoint y: 129, endPoint x: 335, endPoint y: 276, distance: 278.8
click at [335, 276] on div "Title Visible to employees Reps: Confirm Your Live Certification Completion ​ A…" at bounding box center [358, 200] width 684 height 302
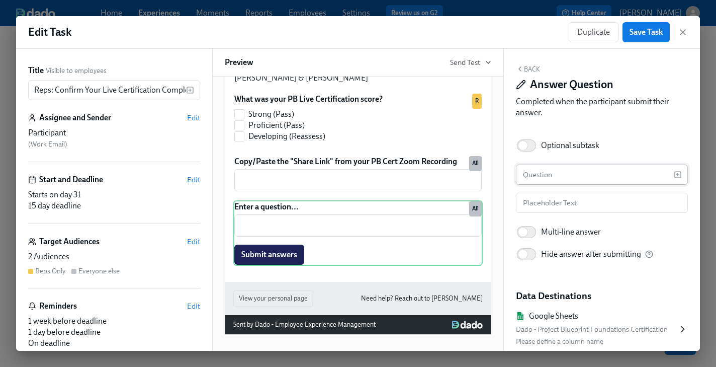
click at [568, 176] on input "text" at bounding box center [595, 174] width 158 height 20
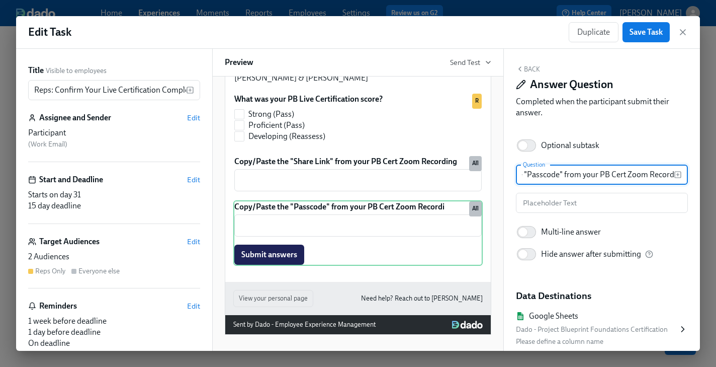
scroll to position [0, 61]
type input "Copy/Paste the "Passcode" from your PB Cert Zoom Recording"
click at [551, 203] on input "text" at bounding box center [602, 203] width 172 height 20
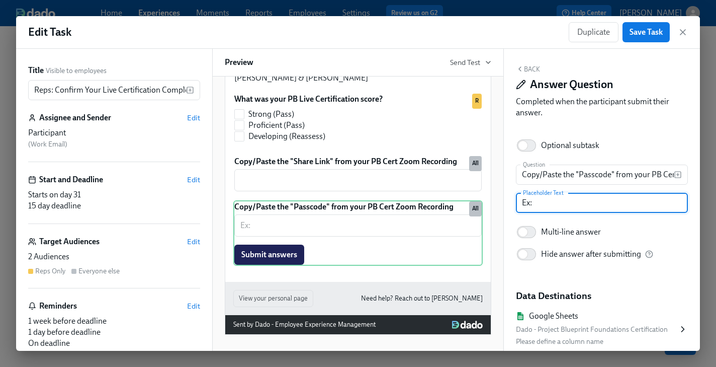
click at [5, 239] on div "Edit Task Duplicate Save Task Title Visible to employees Reps: Confirm Your Liv…" at bounding box center [358, 183] width 716 height 367
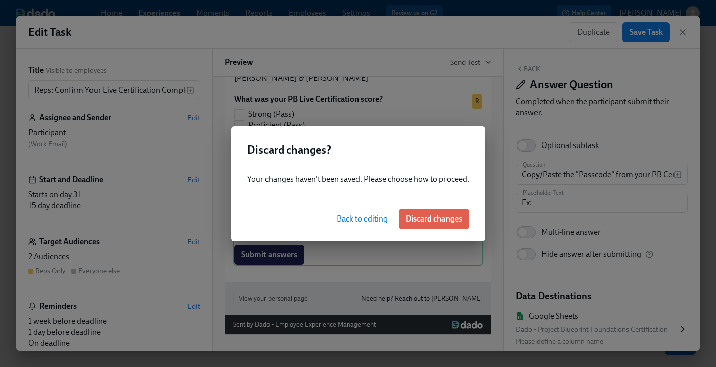
click at [377, 215] on span "Back to editing" at bounding box center [362, 219] width 51 height 10
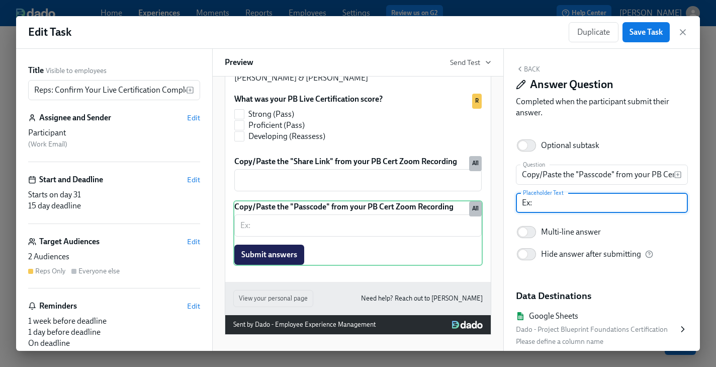
click at [596, 201] on input "Ex:" at bounding box center [602, 203] width 172 height 20
paste input "j59uuGk^"
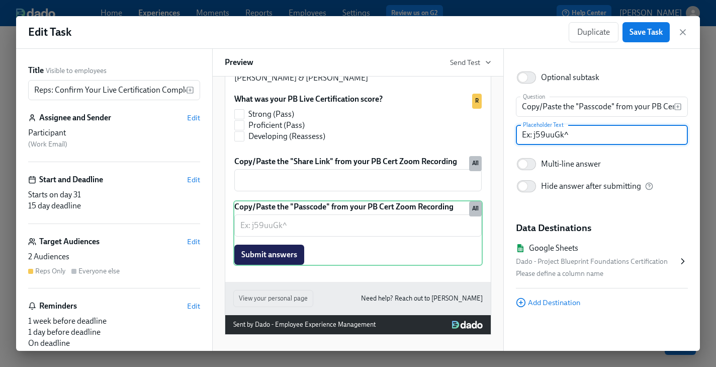
type input "Ex: j59uuGk^"
click at [573, 270] on div "Please define a column name" at bounding box center [597, 273] width 162 height 12
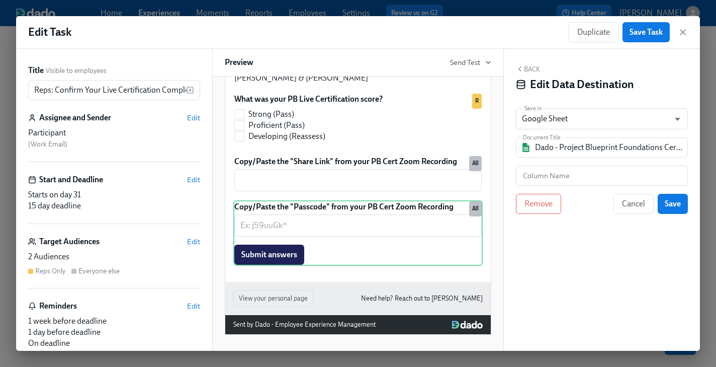
scroll to position [0, 0]
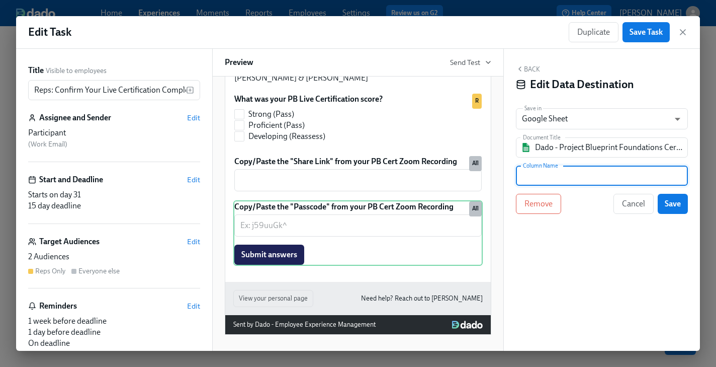
click at [560, 178] on input "text" at bounding box center [602, 175] width 172 height 20
type input "Zoom Password"
click at [673, 205] on span "Save" at bounding box center [673, 204] width 16 height 10
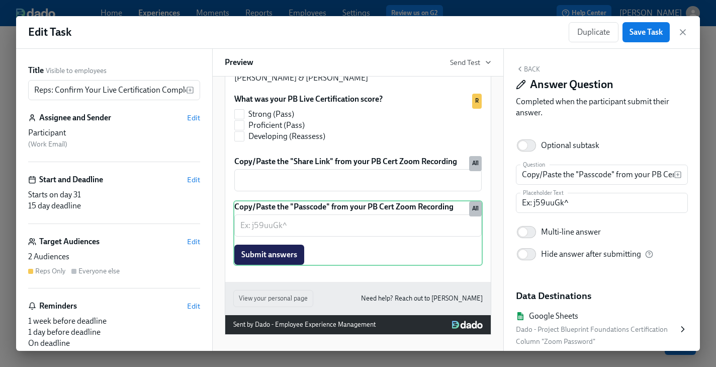
click at [526, 65] on button "Back" at bounding box center [528, 69] width 24 height 8
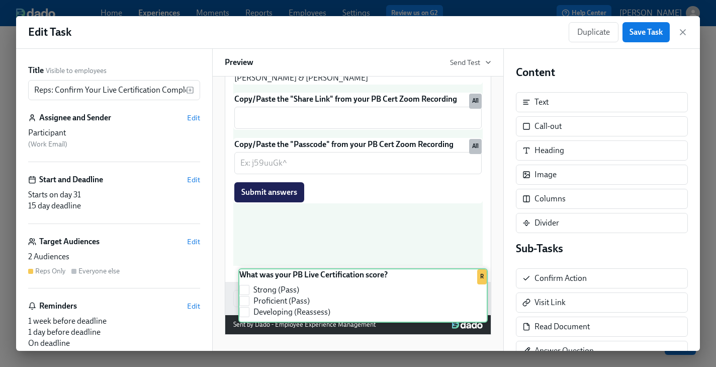
drag, startPoint x: 291, startPoint y: 159, endPoint x: 296, endPoint y: 296, distance: 136.8
click at [296, 282] on div "Hi Participant : First Name ! You have a new task in Project Blueprint Foundati…" at bounding box center [357, 43] width 265 height 475
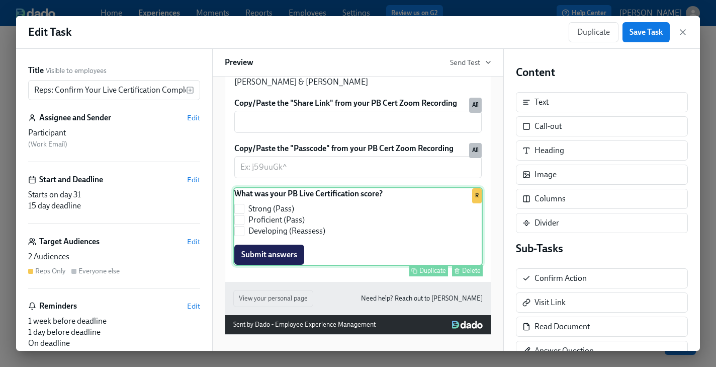
scroll to position [304, 0]
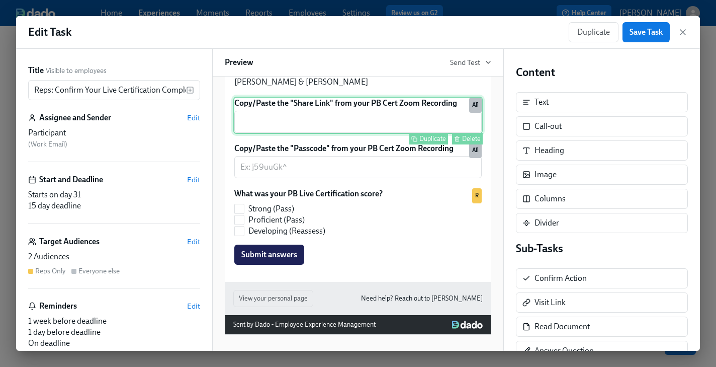
click at [349, 134] on div "Copy/Paste the "Share Link" from your PB Cert Zoom Recording ​ Duplicate Delete…" at bounding box center [357, 115] width 249 height 37
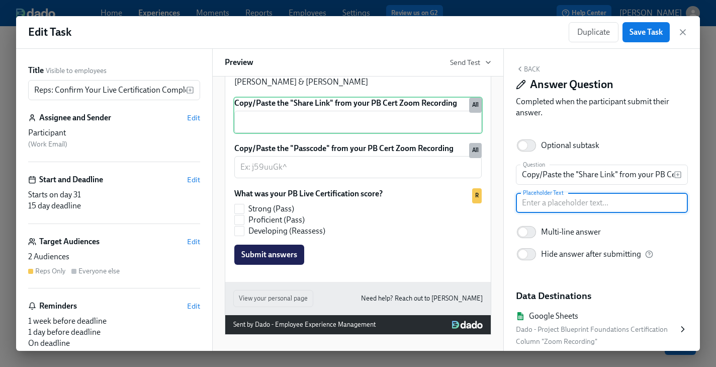
click at [589, 203] on input "text" at bounding box center [602, 203] width 172 height 20
click at [419, 134] on div "Copy/Paste the "Share Link" from your PB Cert Zoom Recording ​ Duplicate Delete…" at bounding box center [357, 115] width 249 height 37
click at [596, 207] on input "Ex:" at bounding box center [602, 203] width 172 height 20
paste input "[URL][DOMAIN_NAME]"
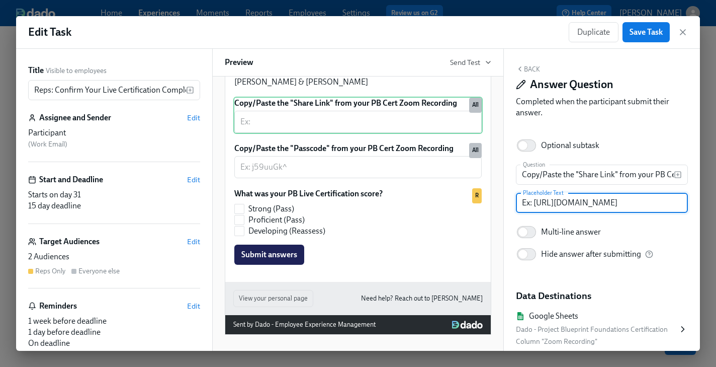
drag, startPoint x: 686, startPoint y: 204, endPoint x: 646, endPoint y: 205, distance: 39.7
click at [646, 205] on input "Ex: [URL][DOMAIN_NAME]" at bounding box center [602, 203] width 172 height 20
type input "Ex: [URL][DOMAIN_NAME]"
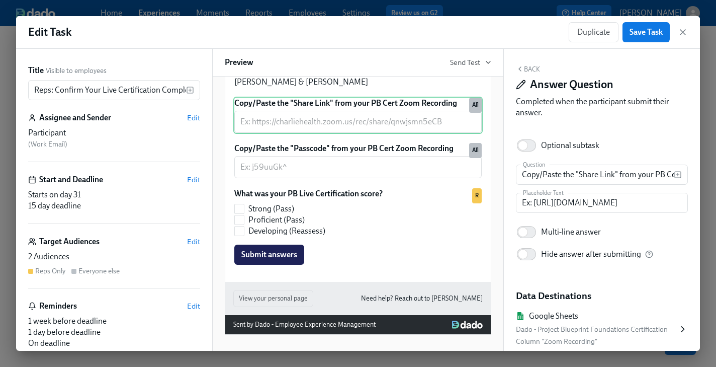
scroll to position [0, 0]
click at [678, 250] on div "Multi-line answer Hide answer after submitting" at bounding box center [602, 243] width 172 height 44
click at [197, 241] on span "Edit" at bounding box center [193, 241] width 13 height 10
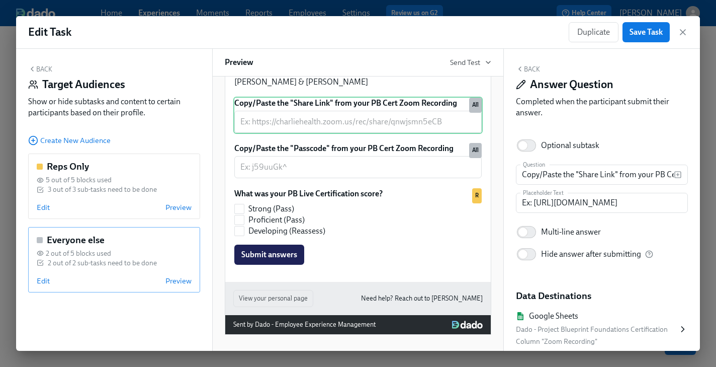
click at [50, 282] on div "Edit Preview" at bounding box center [114, 281] width 155 height 10
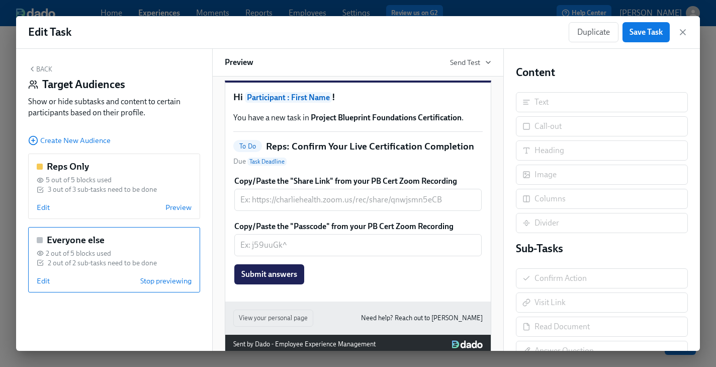
scroll to position [0, 0]
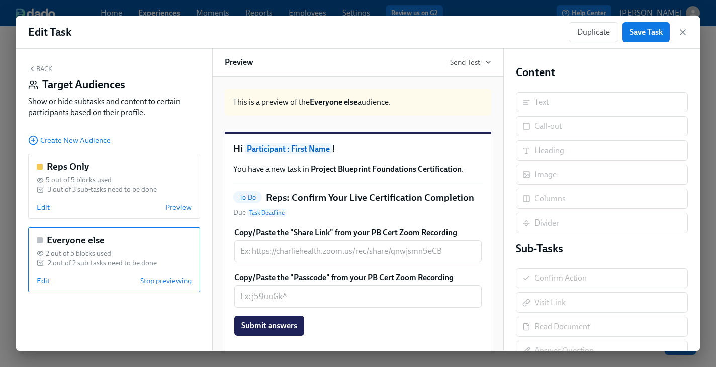
click at [395, 258] on div "Copy/Paste the "Share Link" from your PB Cert Zoom Recording ​ Duplicate" at bounding box center [357, 244] width 249 height 37
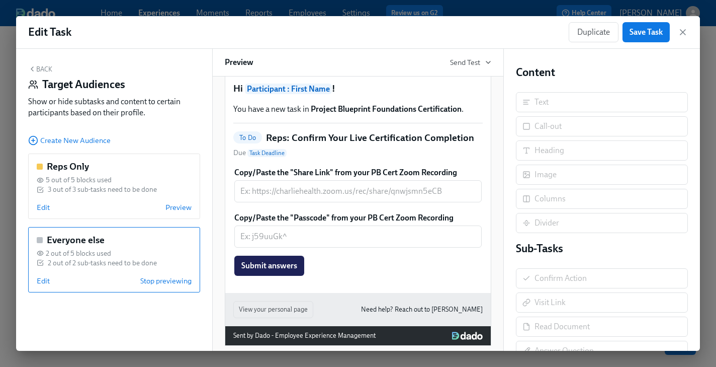
click at [377, 246] on div "Copy/Paste the "Passcode" from your PB Cert Zoom Recording ​ Submit answers Dup…" at bounding box center [357, 243] width 249 height 65
click at [265, 194] on div "Copy/Paste the "Share Link" from your PB Cert Zoom Recording ​ Duplicate" at bounding box center [357, 184] width 249 height 37
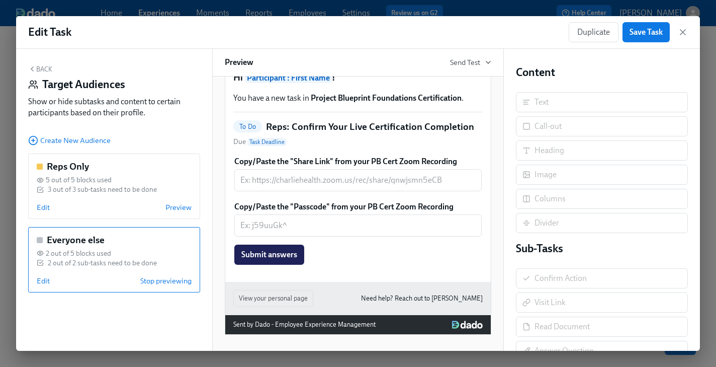
scroll to position [13, 0]
click at [46, 282] on span "Edit" at bounding box center [43, 281] width 13 height 10
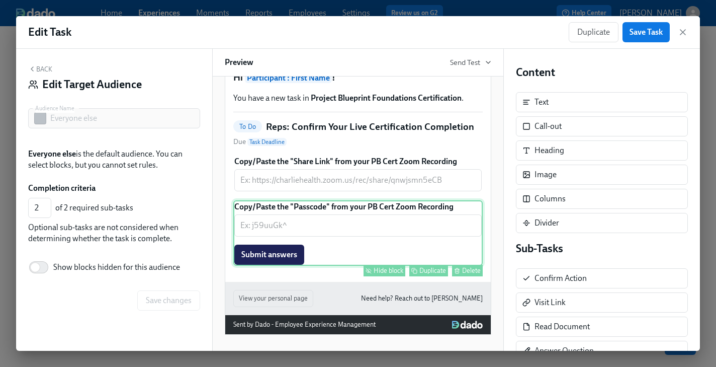
click at [384, 270] on div "Hide block" at bounding box center [389, 270] width 30 height 8
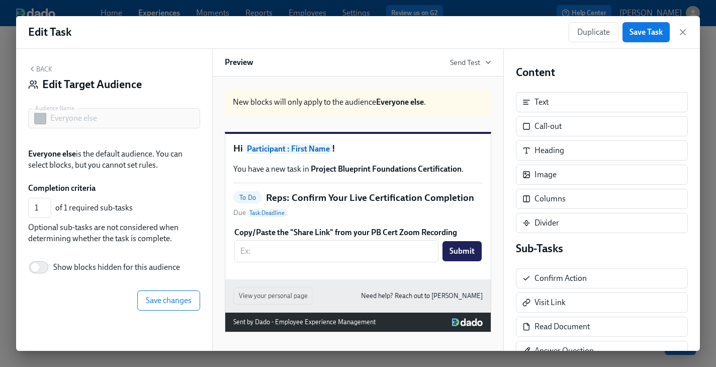
scroll to position [11, 0]
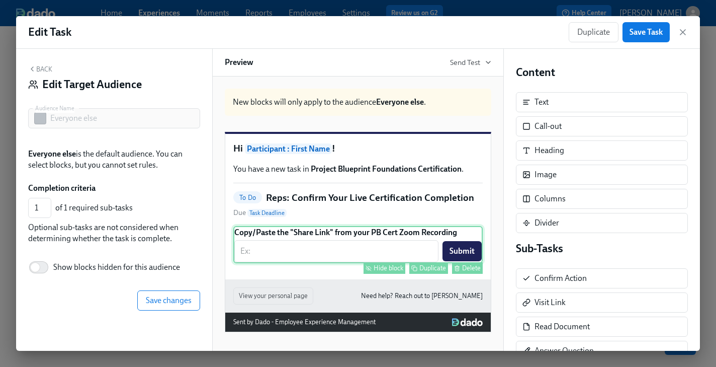
click at [385, 268] on div "Hide block" at bounding box center [389, 268] width 30 height 8
type input "0"
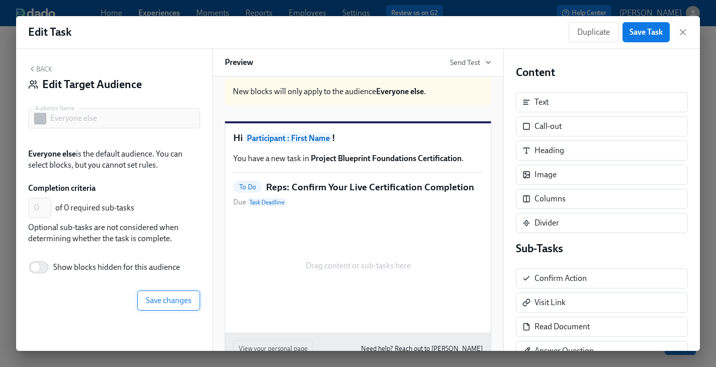
click at [162, 298] on span "Save changes" at bounding box center [169, 300] width 46 height 10
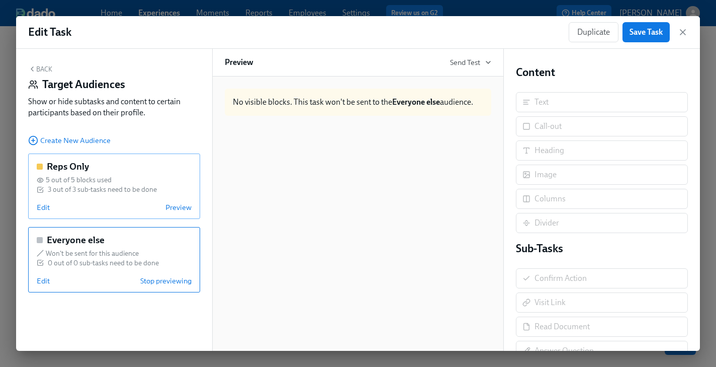
click at [88, 165] on h5 "Reps Only" at bounding box center [68, 166] width 42 height 13
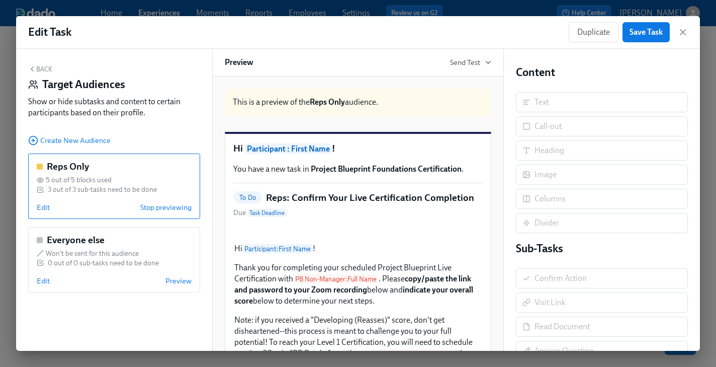
click at [47, 68] on button "Back" at bounding box center [40, 69] width 24 height 8
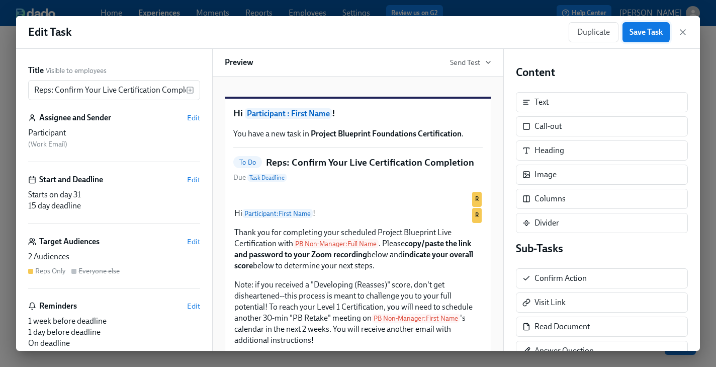
click at [642, 34] on span "Save Task" at bounding box center [645, 32] width 33 height 10
click at [646, 33] on span "Save Task" at bounding box center [645, 32] width 33 height 10
click at [681, 30] on icon "button" at bounding box center [682, 32] width 5 height 5
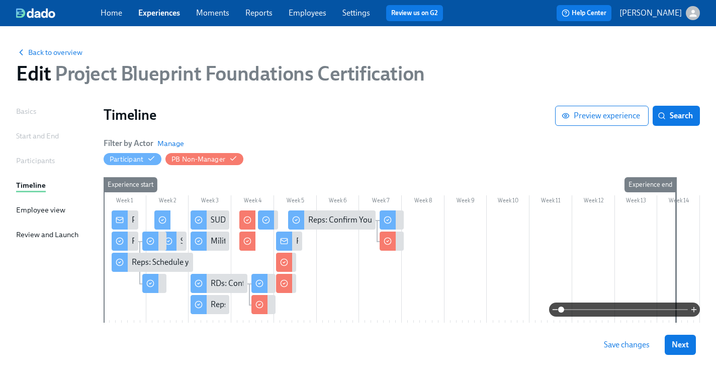
click at [637, 344] on span "Save changes" at bounding box center [627, 344] width 46 height 10
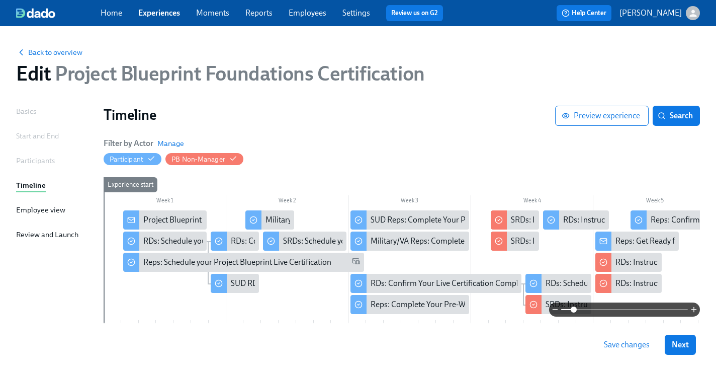
drag, startPoint x: 561, startPoint y: 308, endPoint x: 575, endPoint y: 308, distance: 14.6
click at [575, 308] on span at bounding box center [574, 309] width 6 height 6
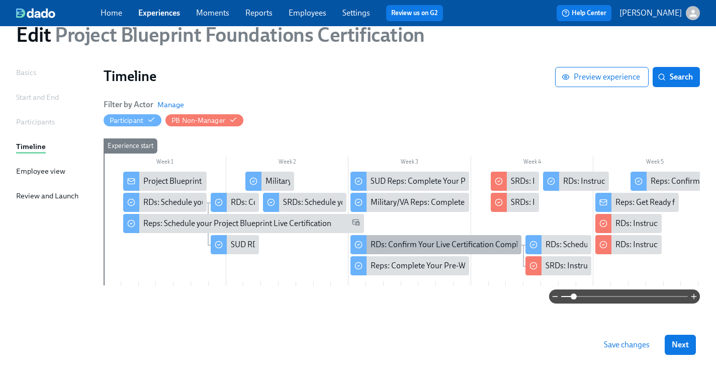
scroll to position [40, 0]
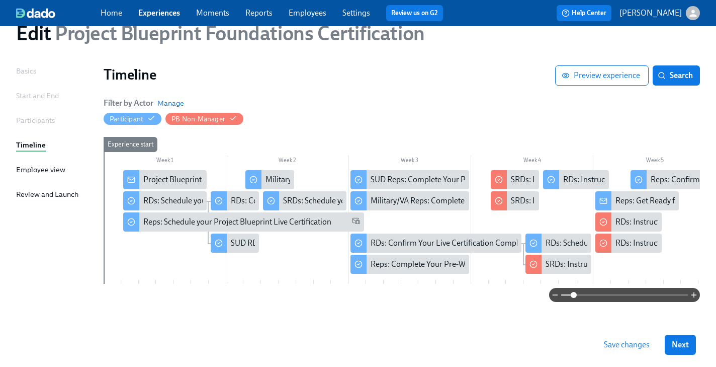
click at [625, 341] on span "Save changes" at bounding box center [627, 344] width 46 height 10
click at [625, 343] on div "Saving..." at bounding box center [628, 344] width 57 height 20
click at [677, 344] on span "Next" at bounding box center [680, 344] width 17 height 10
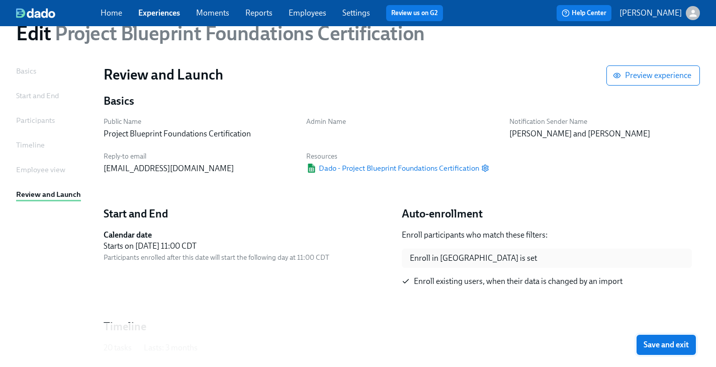
click at [669, 343] on span "Save and exit" at bounding box center [666, 344] width 45 height 10
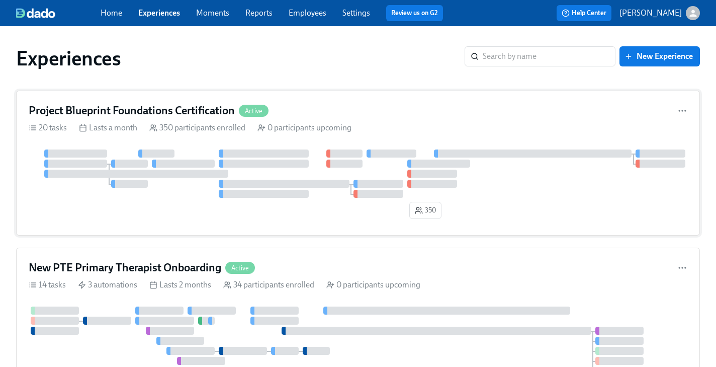
click at [84, 125] on rect at bounding box center [83, 128] width 6 height 6
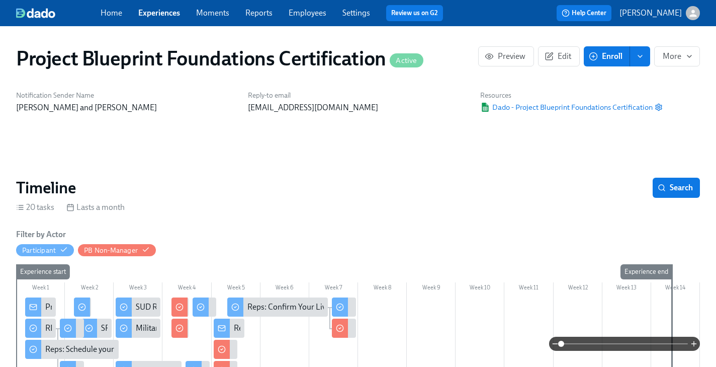
scroll to position [0, 2009]
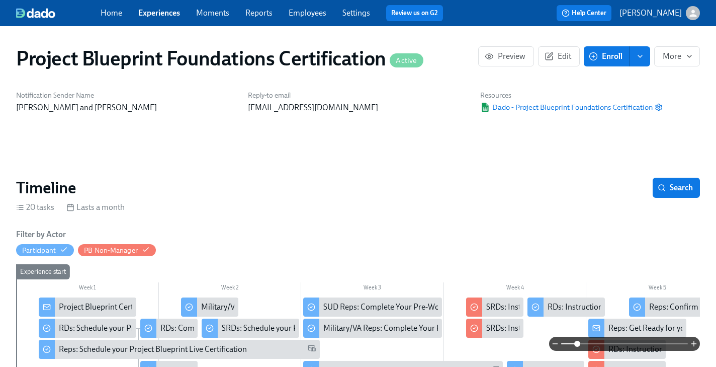
drag, startPoint x: 562, startPoint y: 343, endPoint x: 576, endPoint y: 343, distance: 14.1
click at [576, 343] on span at bounding box center [577, 343] width 6 height 6
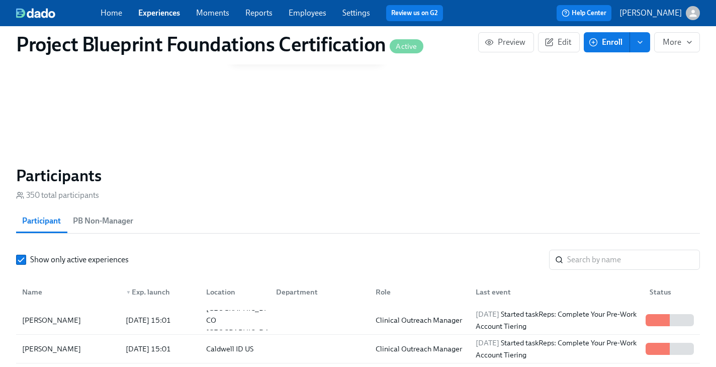
scroll to position [629, 0]
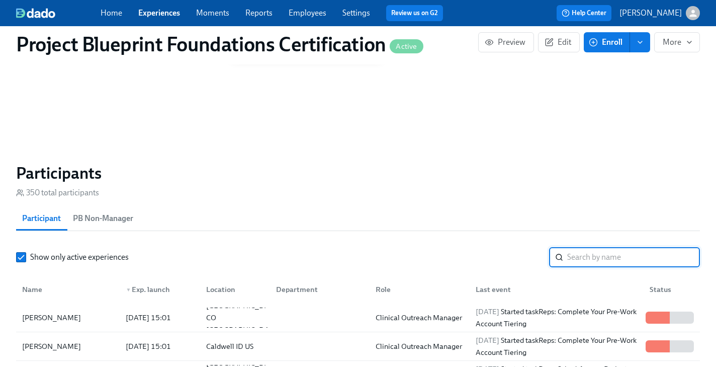
click at [604, 252] on input "search" at bounding box center [633, 257] width 133 height 20
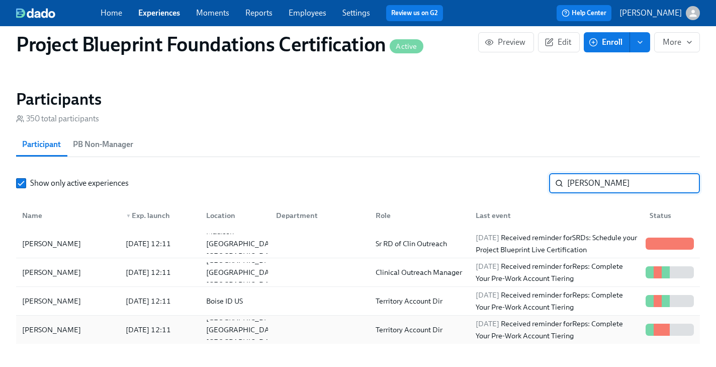
scroll to position [747, 0]
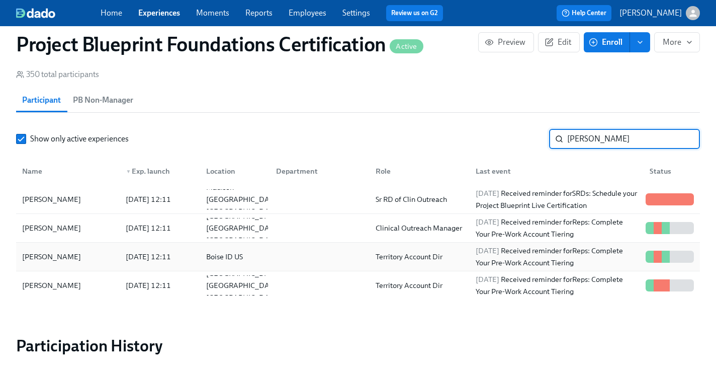
type input "[PERSON_NAME]"
click at [53, 262] on div "[PERSON_NAME]" at bounding box center [51, 256] width 67 height 12
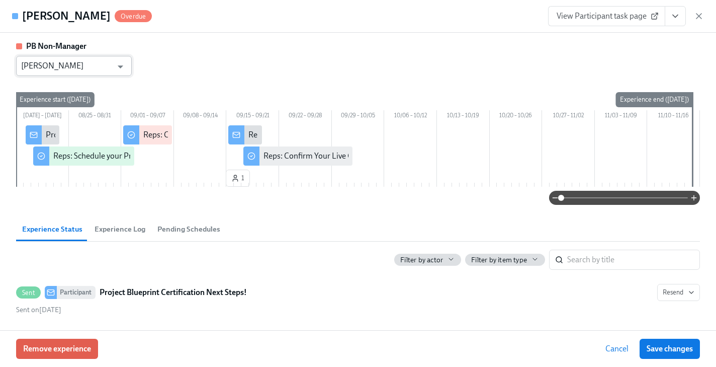
click at [87, 61] on input "[PERSON_NAME]" at bounding box center [66, 66] width 91 height 20
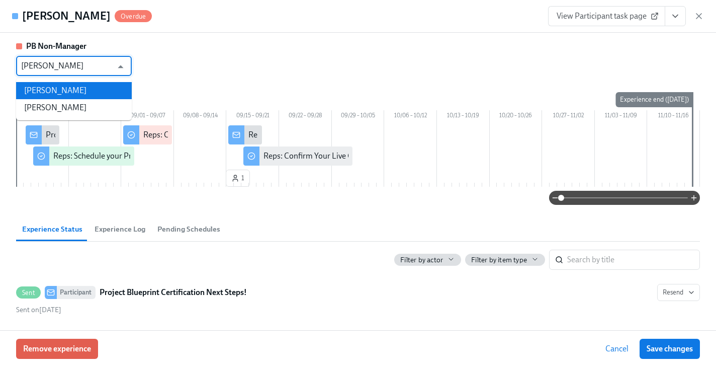
click at [34, 89] on li "[PERSON_NAME]" at bounding box center [74, 90] width 116 height 17
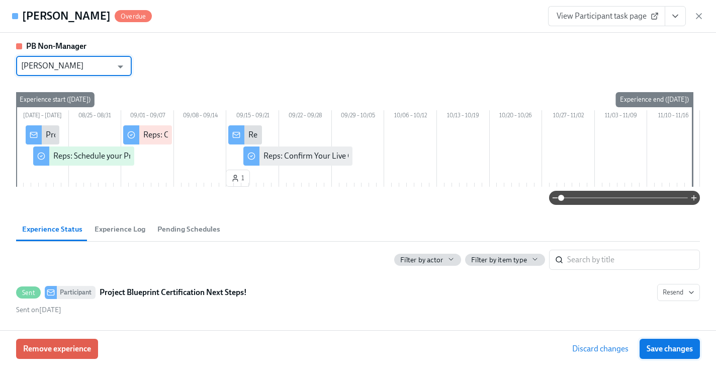
type input "[PERSON_NAME]"
click at [661, 347] on span "Save changes" at bounding box center [670, 348] width 46 height 10
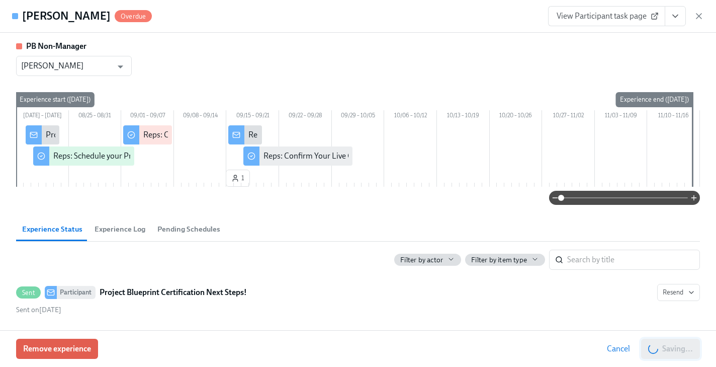
type input "[PERSON_NAME]"
click at [701, 15] on icon "button" at bounding box center [699, 16] width 10 height 10
